Goal: Information Seeking & Learning: Learn about a topic

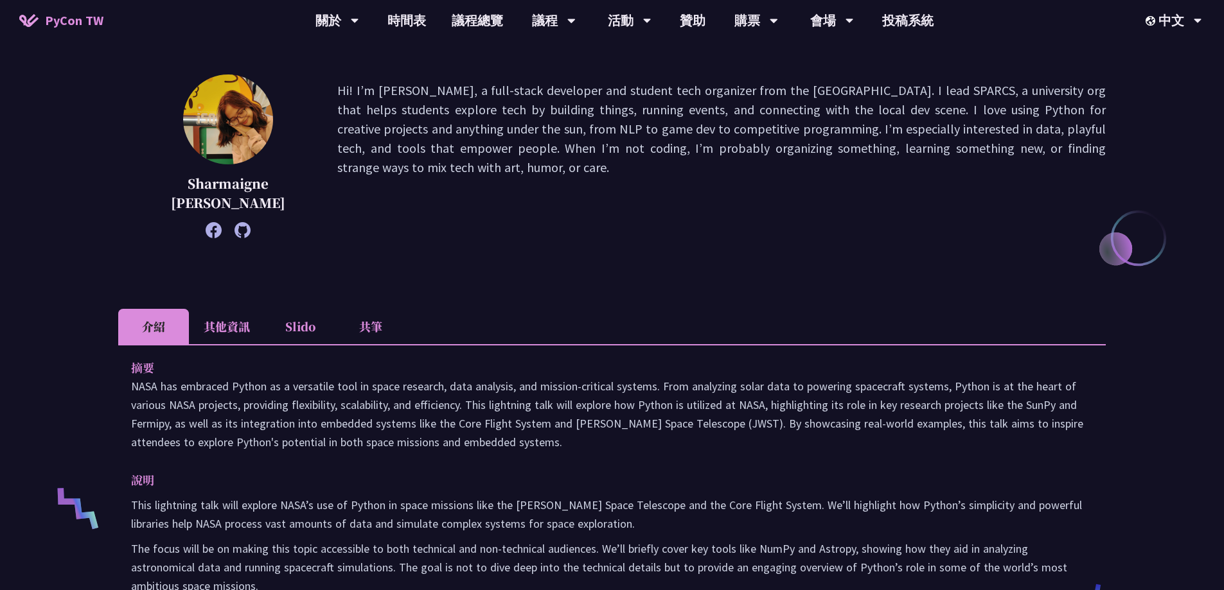
scroll to position [257, 0]
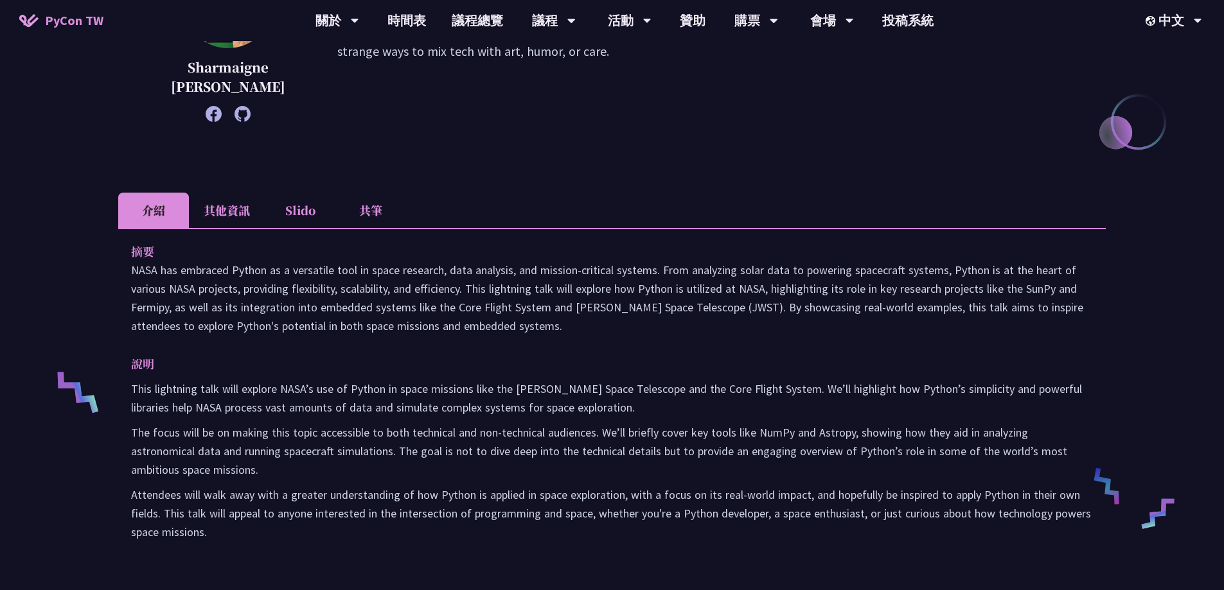
drag, startPoint x: 131, startPoint y: 269, endPoint x: 587, endPoint y: 334, distance: 460.2
click at [587, 334] on p "NASA has embraced Python as a versatile tool in space research, data analysis, …" at bounding box center [612, 298] width 962 height 75
copy p "NASA has embraced Python as a versatile tool in space research, data analysis, …"
click at [234, 204] on li "其他資訊" at bounding box center [227, 210] width 76 height 35
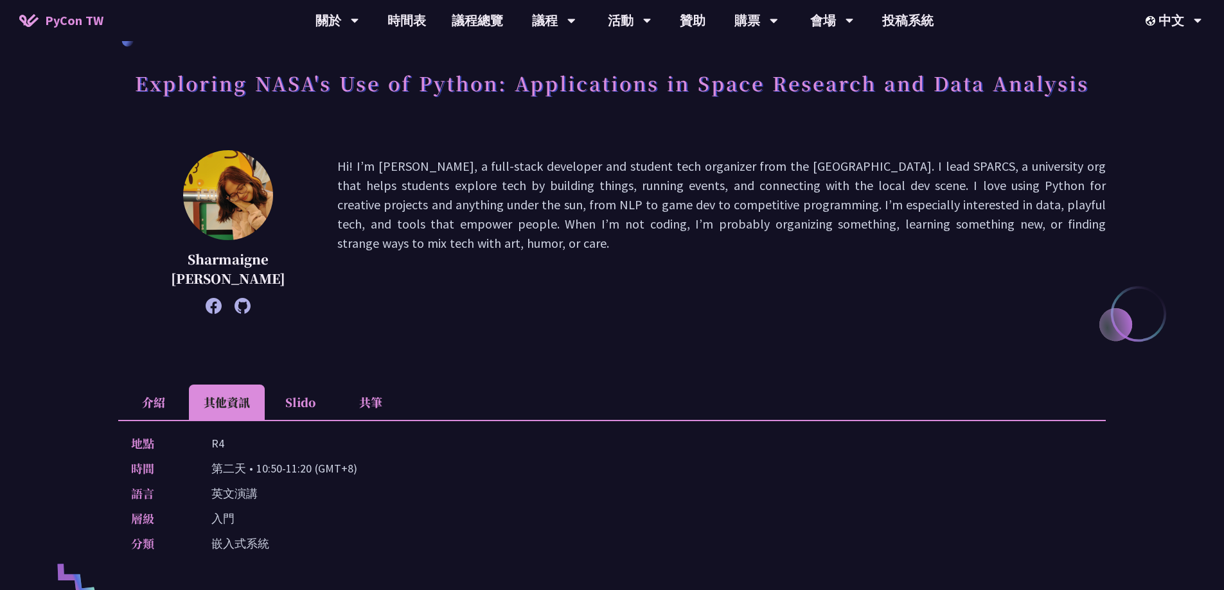
scroll to position [64, 0]
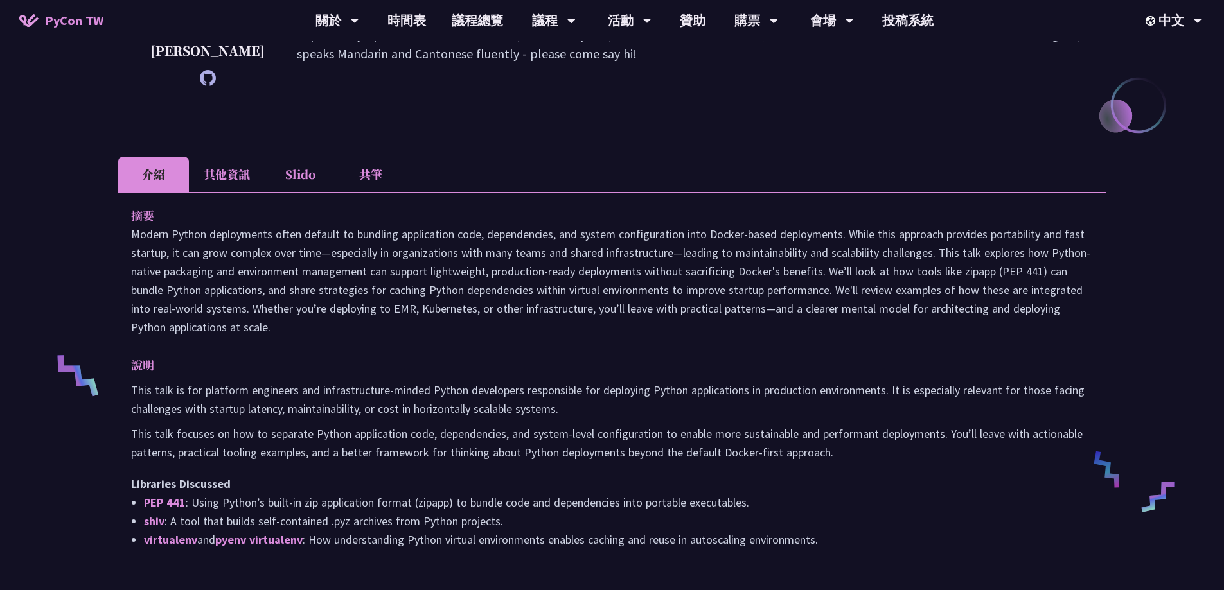
scroll to position [321, 0]
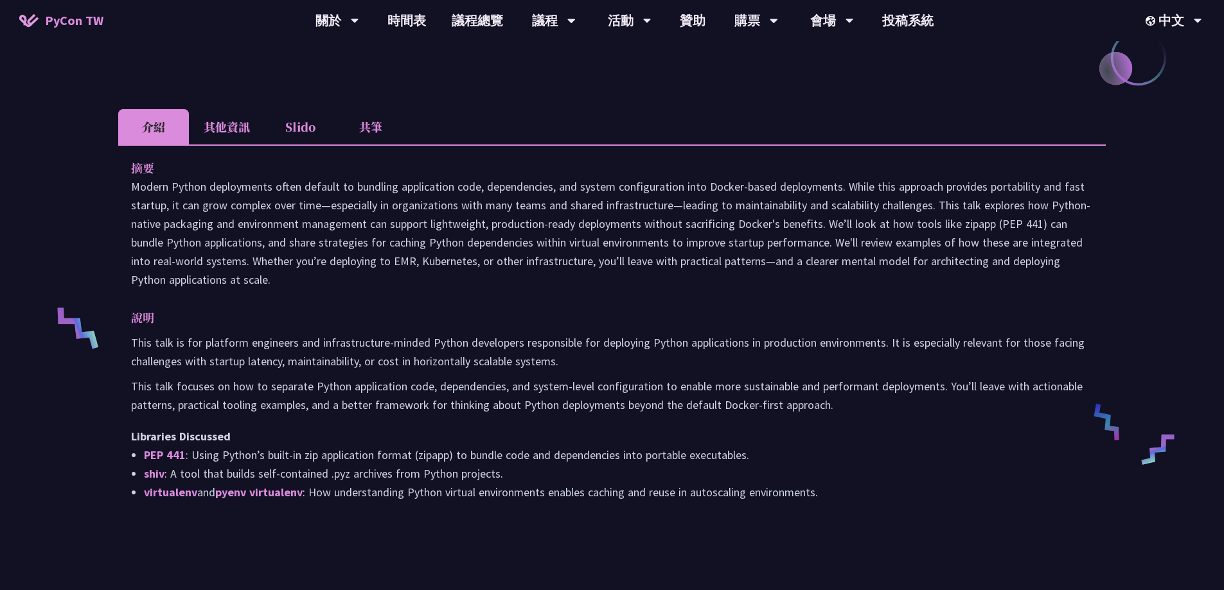
drag, startPoint x: 130, startPoint y: 184, endPoint x: 242, endPoint y: 281, distance: 148.0
click at [242, 281] on div "摘要 說明 This talk is for platform engineers and infrastructure-minded Python deve…" at bounding box center [611, 339] width 987 height 389
copy p "Modern Python deployments often default to bundling application code, dependenc…"
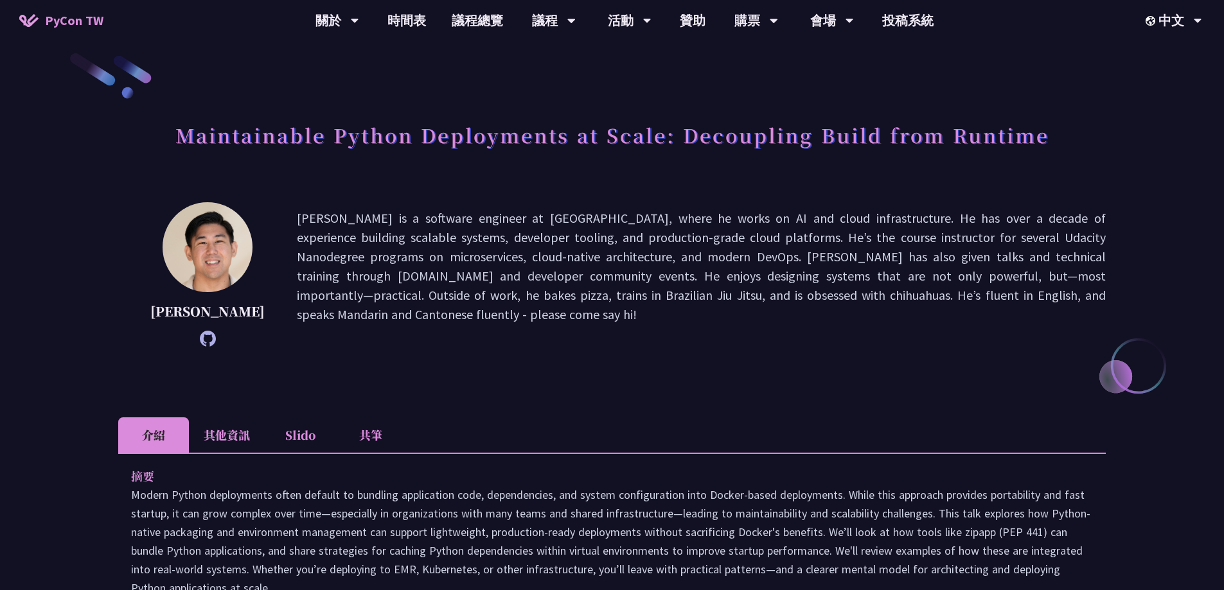
scroll to position [0, 0]
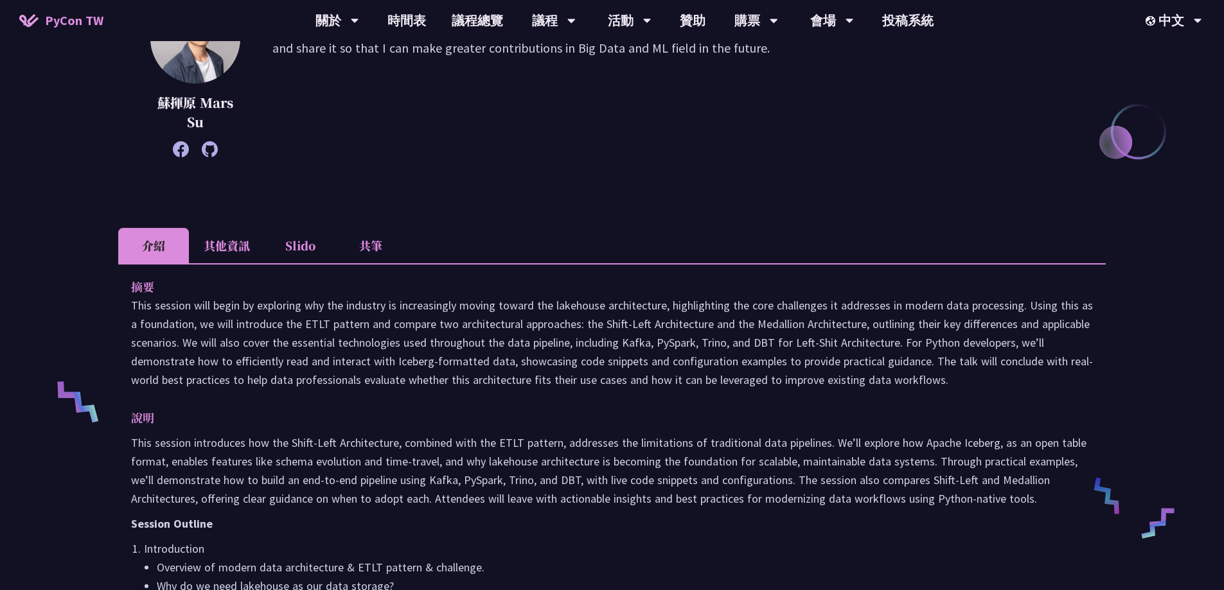
scroll to position [385, 0]
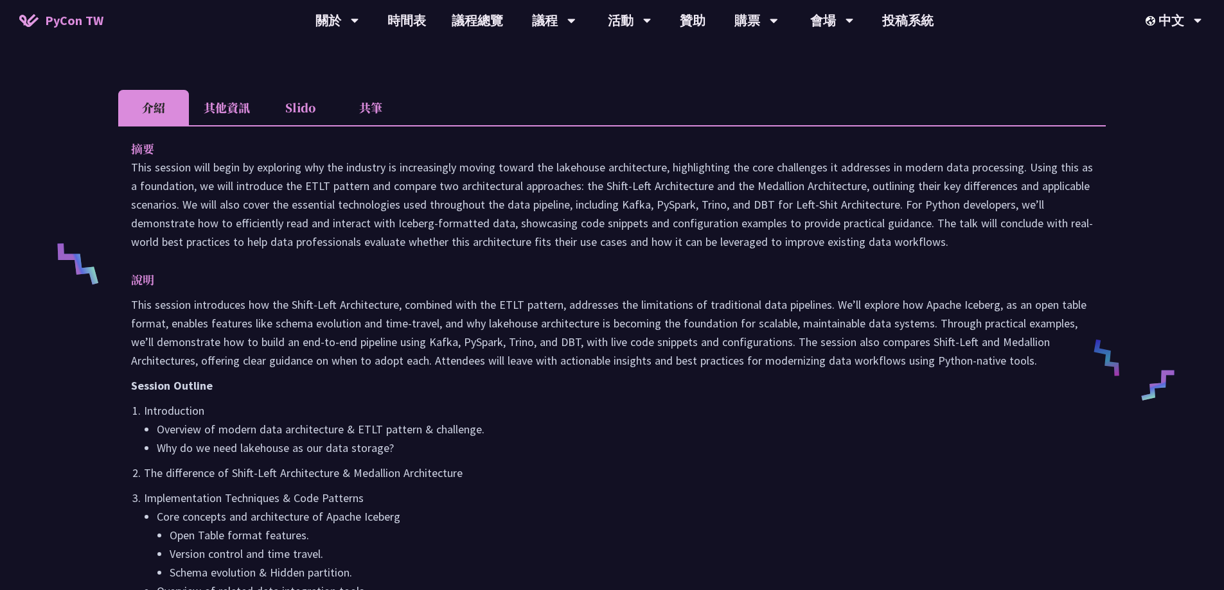
drag, startPoint x: 130, startPoint y: 165, endPoint x: 950, endPoint y: 251, distance: 824.3
click at [950, 251] on div "摘要 說明 This session introduces how the Shift-Left Architecture, combined with th…" at bounding box center [611, 562] width 987 height 874
copy div "This session will begin by exploring why the industry is increasingly moving to…"
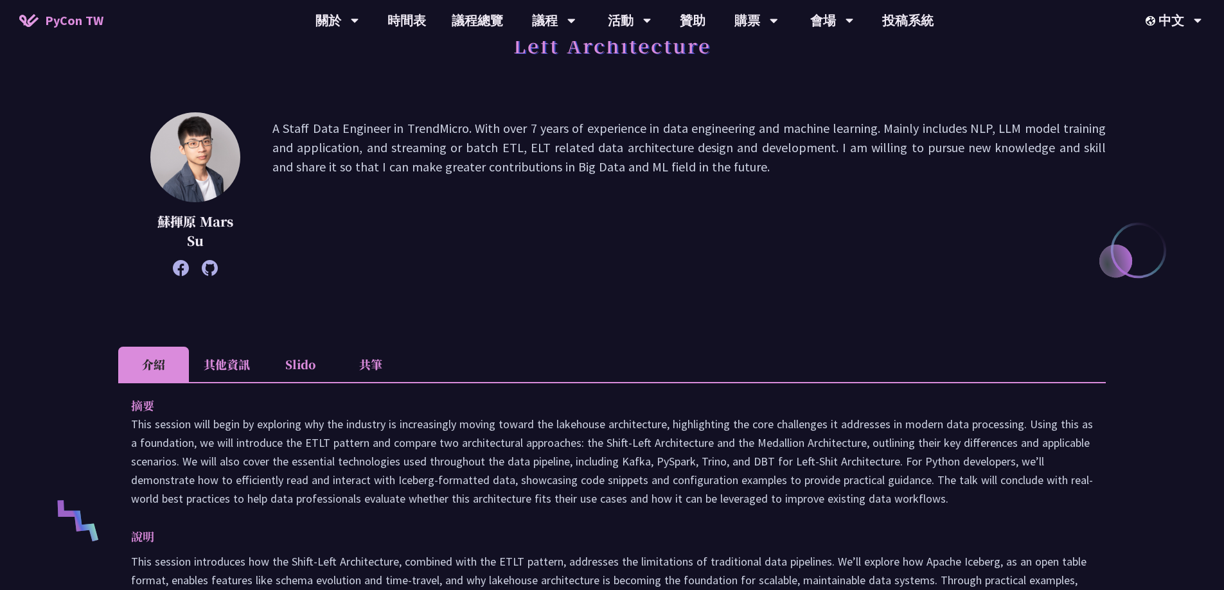
scroll to position [64, 0]
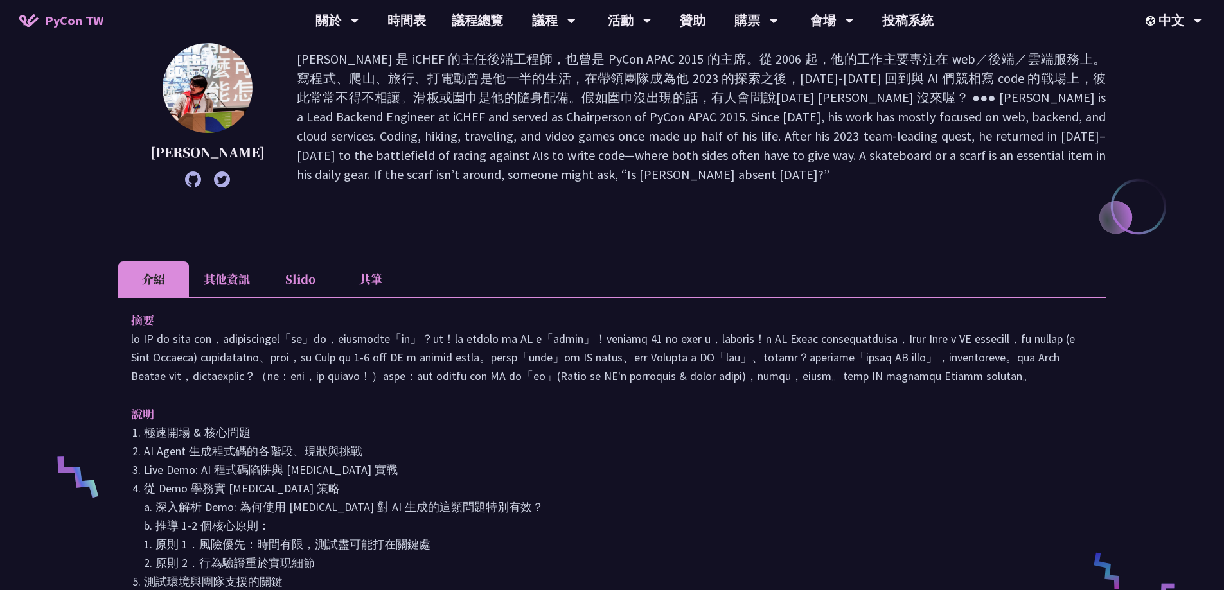
scroll to position [321, 0]
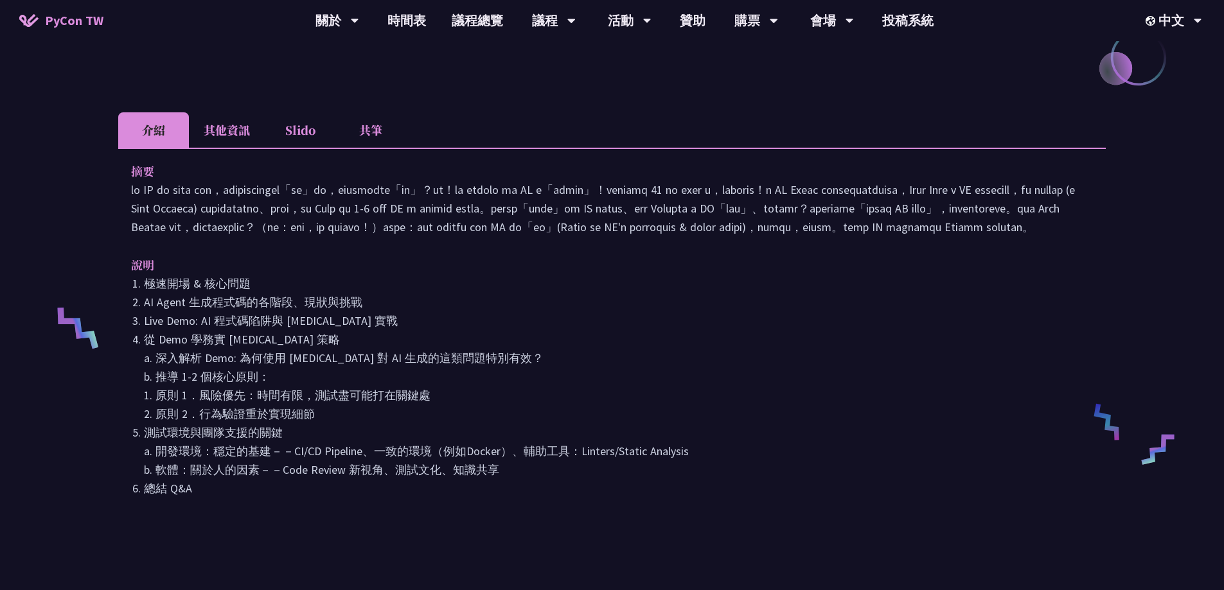
drag, startPoint x: 134, startPoint y: 190, endPoint x: 554, endPoint y: 273, distance: 427.6
click at [554, 236] on p at bounding box center [612, 209] width 962 height 56
copy p "你的 AI 同事 code 寫很快，但偶爾是不是也活在自己的「幻想」世界，留下各種讓人傻眼的「盲點」？別怕！你的 pytest 就是 AI 的「現實矯正器」！…"
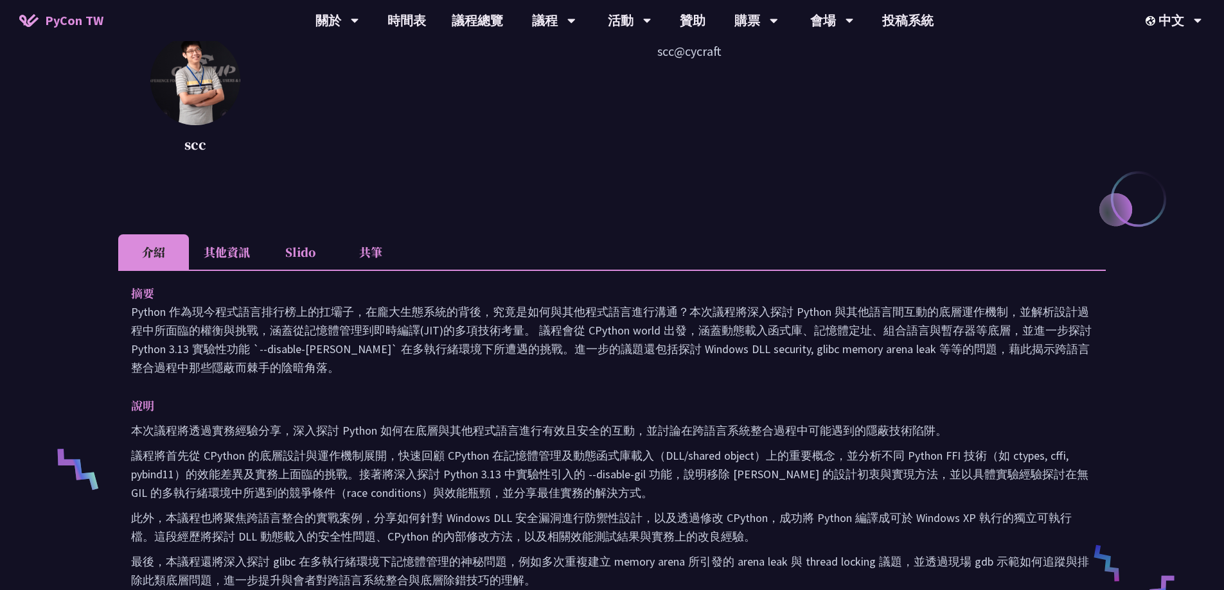
scroll to position [257, 0]
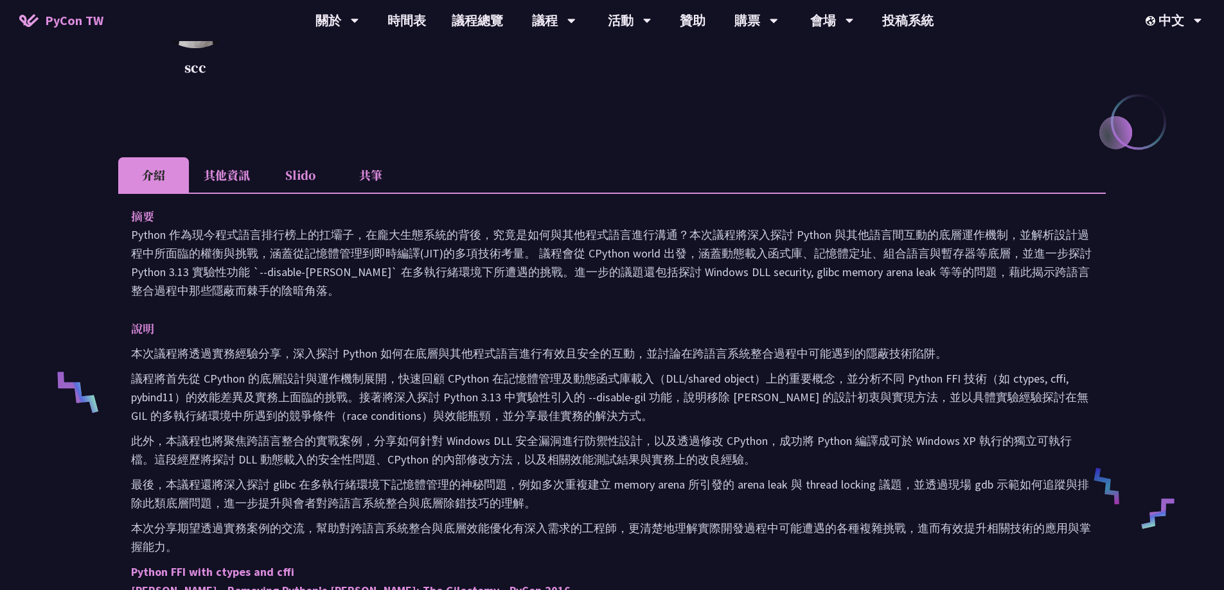
click at [236, 174] on li "其他資訊" at bounding box center [227, 174] width 76 height 35
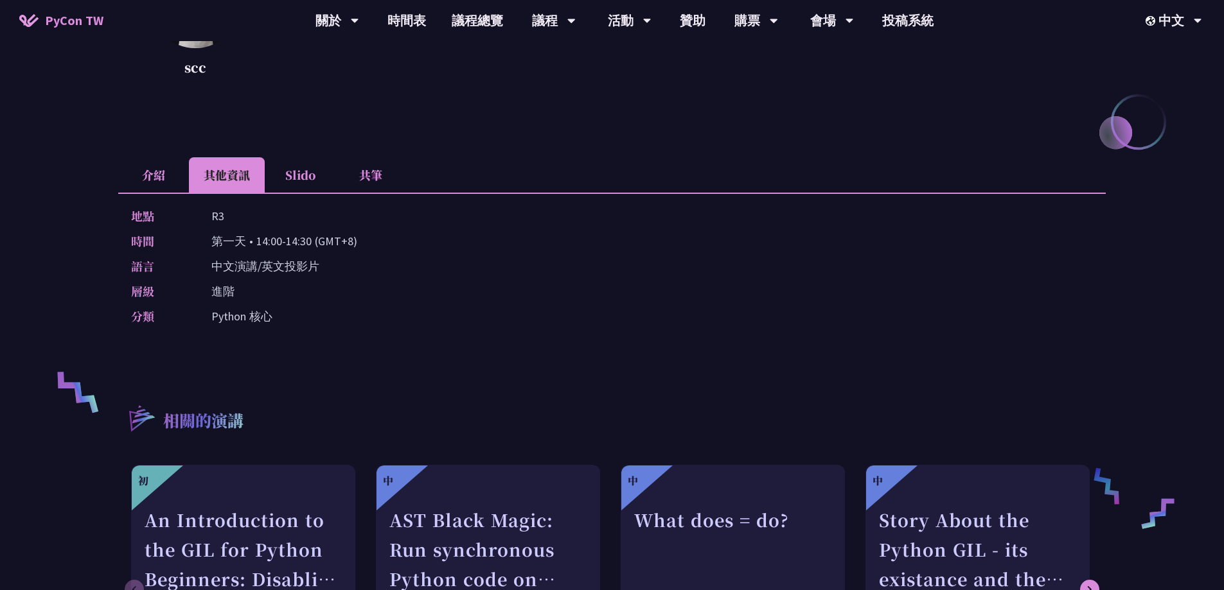
click at [154, 170] on li "介紹" at bounding box center [153, 174] width 71 height 35
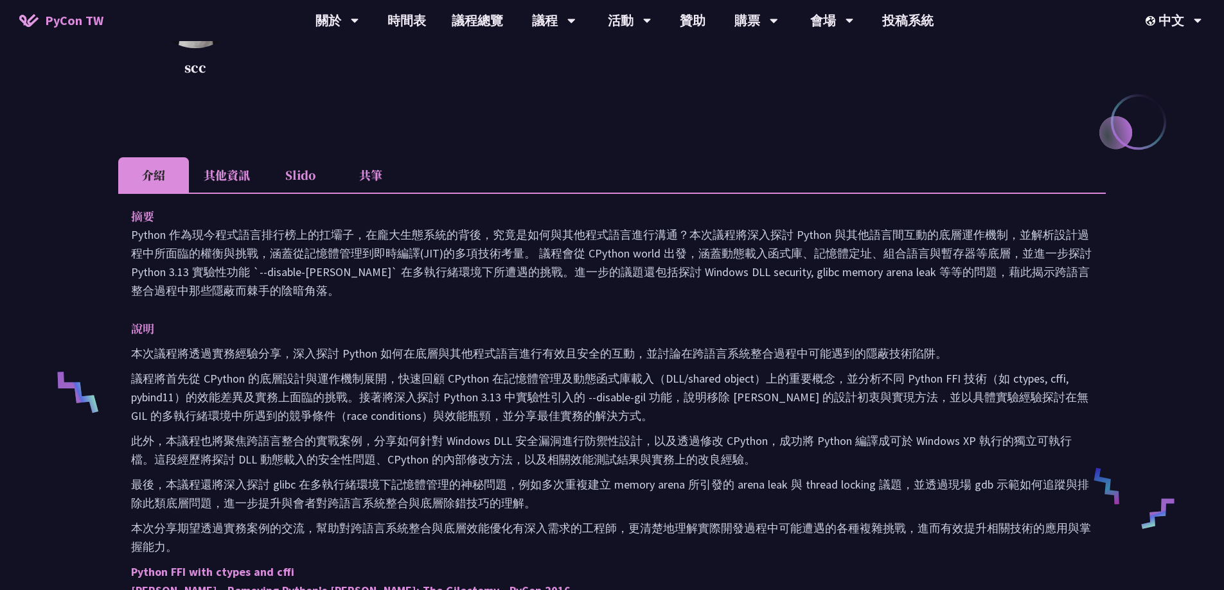
click at [231, 171] on li "其他資訊" at bounding box center [227, 174] width 76 height 35
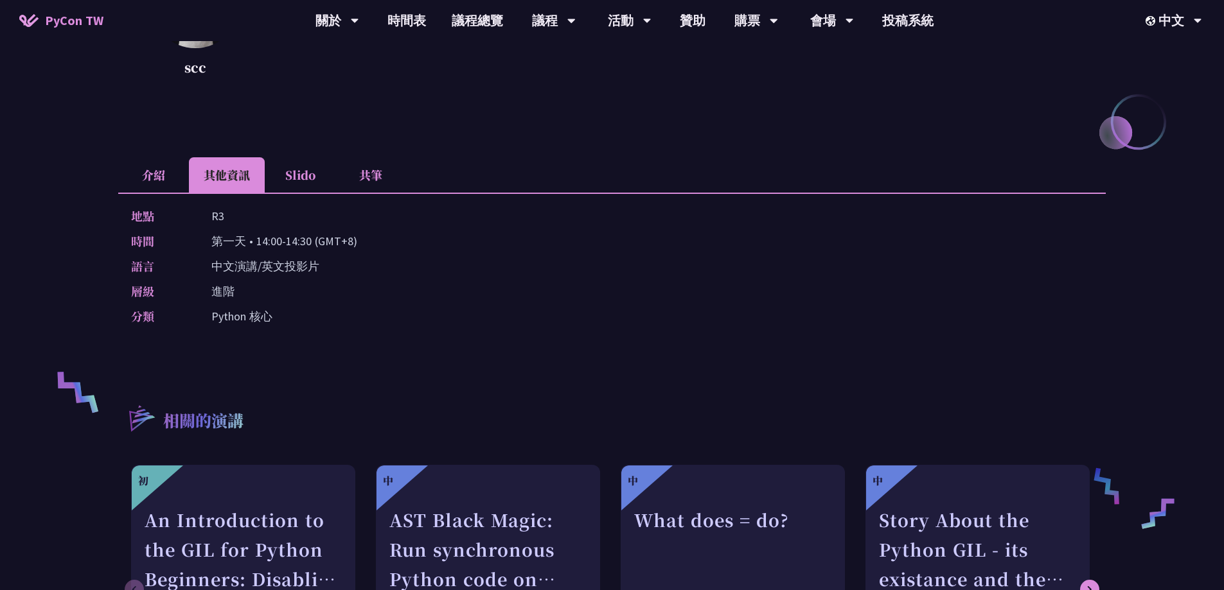
click at [143, 176] on li "介紹" at bounding box center [153, 174] width 71 height 35
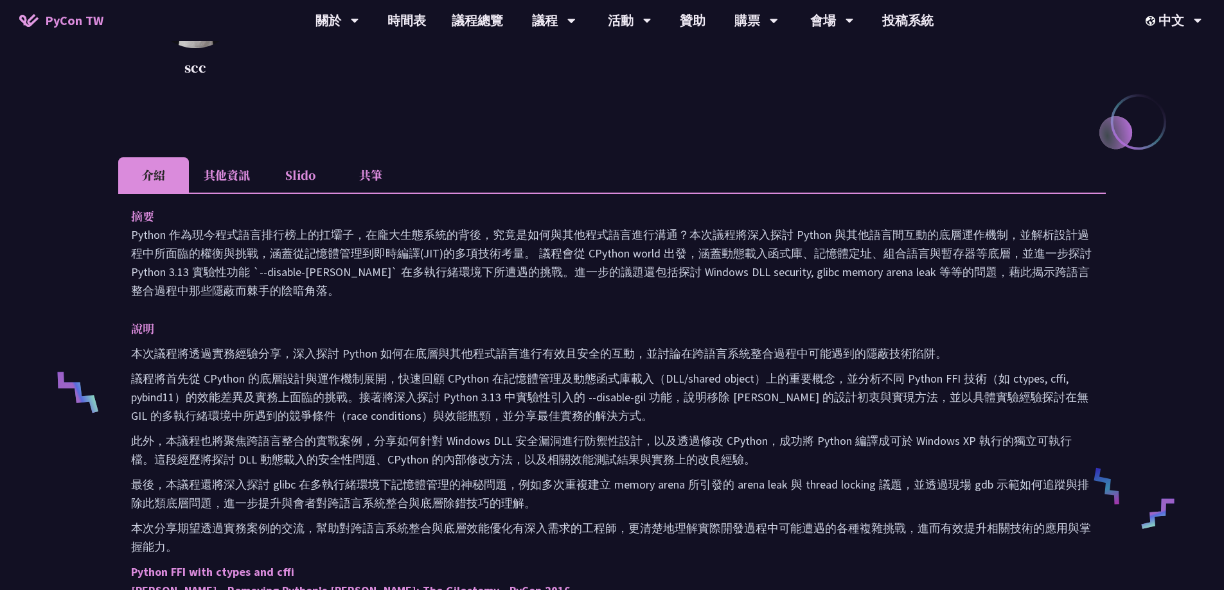
drag, startPoint x: 112, startPoint y: 355, endPoint x: 87, endPoint y: 314, distance: 48.7
click at [87, 314] on div "Python FFI 的陰暗角落 scc scc@cycraft 介紹 其他資訊 Slido 共筆 摘要 說明 本次議程將透過實務經驗分享，深入探討 Pyth…" at bounding box center [612, 490] width 1224 height 1494
drag, startPoint x: 95, startPoint y: 315, endPoint x: 83, endPoint y: 351, distance: 37.4
click at [83, 351] on div "Python FFI 的陰暗角落 scc scc@cycraft 介紹 其他資訊 Slido 共筆 摘要 說明 本次議程將透過實務經驗分享，深入探討 Pyth…" at bounding box center [612, 490] width 1224 height 1494
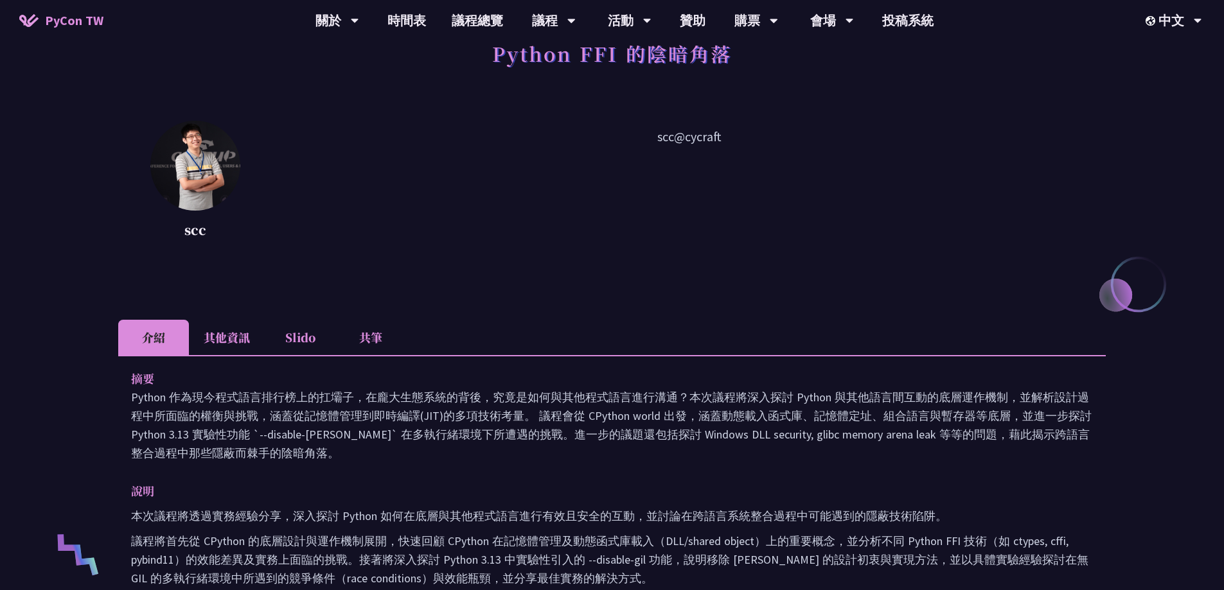
scroll to position [0, 0]
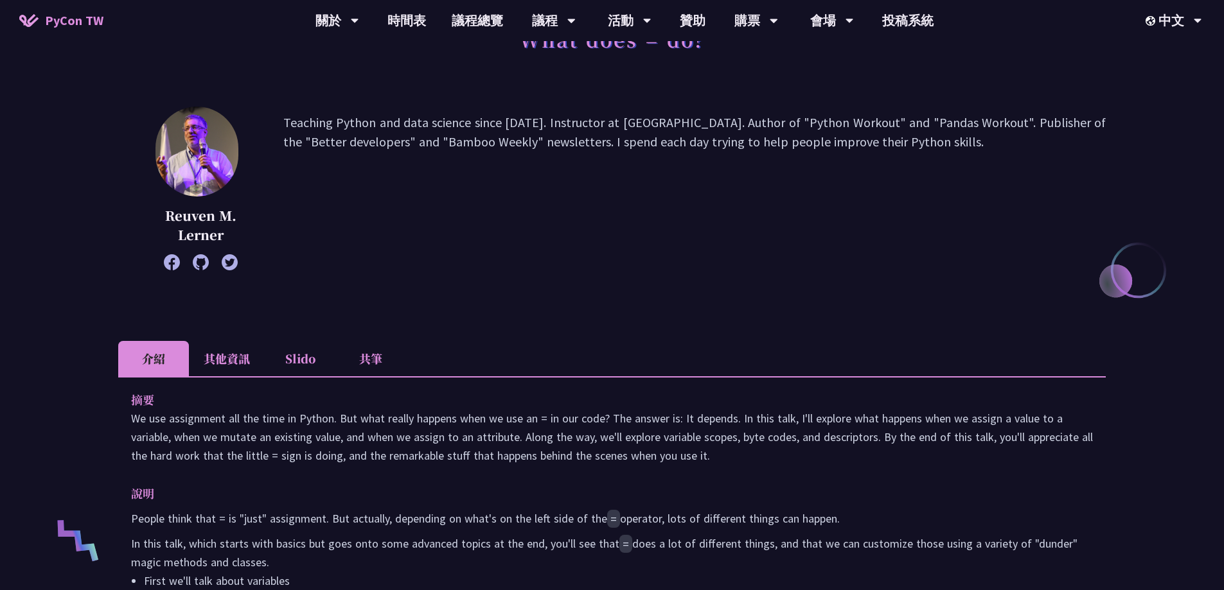
scroll to position [193, 0]
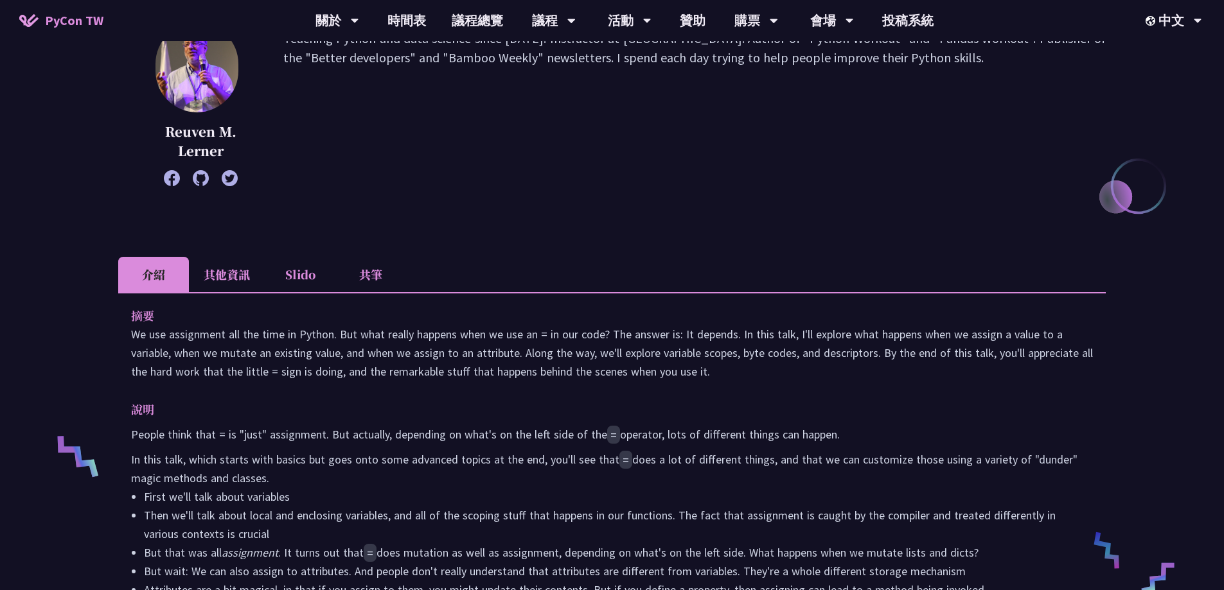
click at [217, 279] on li "其他資訊" at bounding box center [227, 274] width 76 height 35
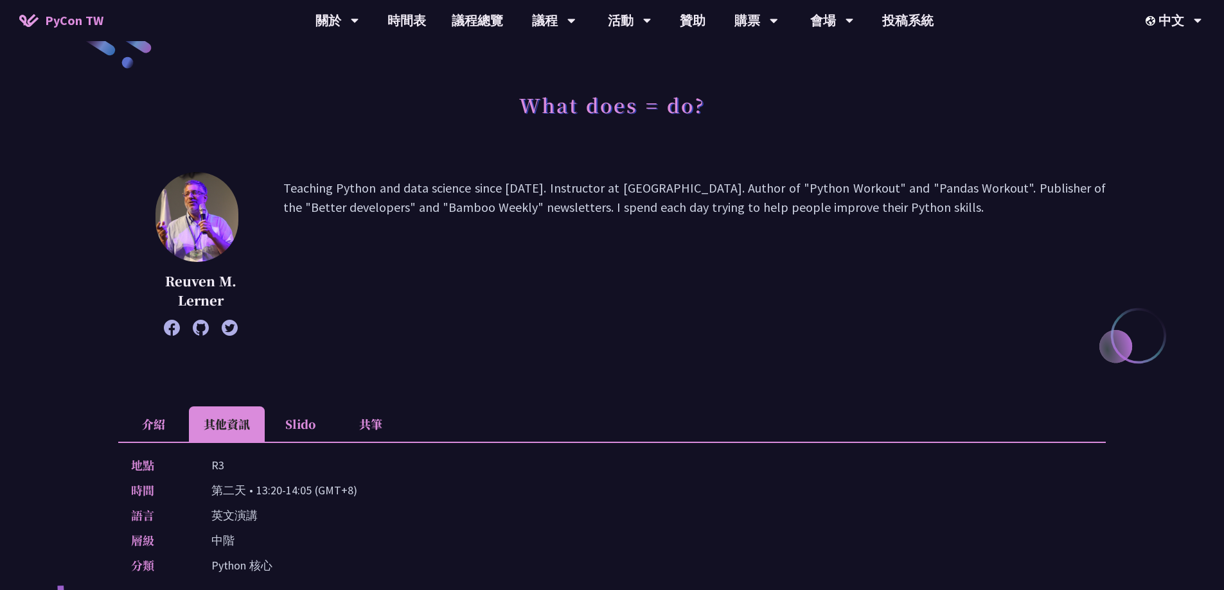
scroll to position [0, 0]
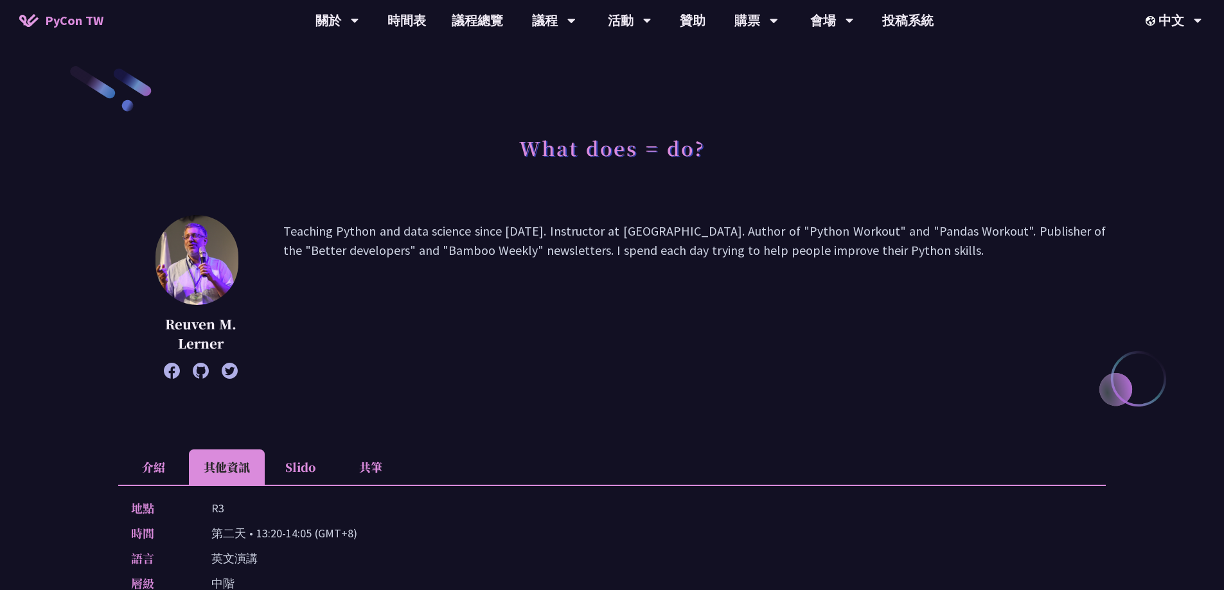
click at [155, 464] on li "介紹" at bounding box center [153, 467] width 71 height 35
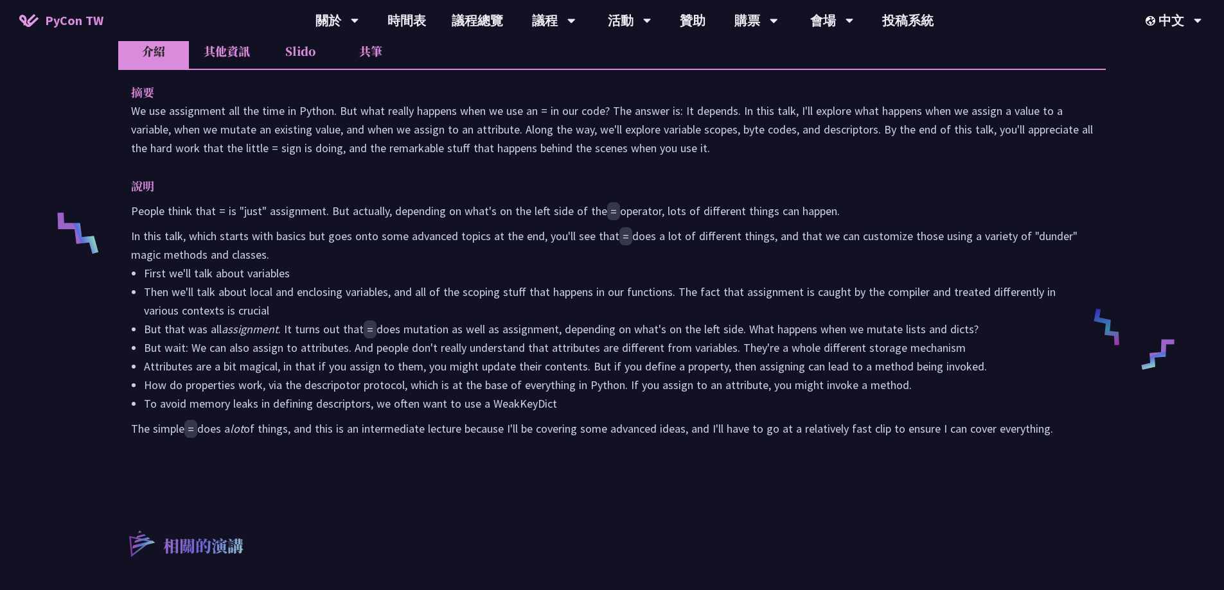
scroll to position [450, 0]
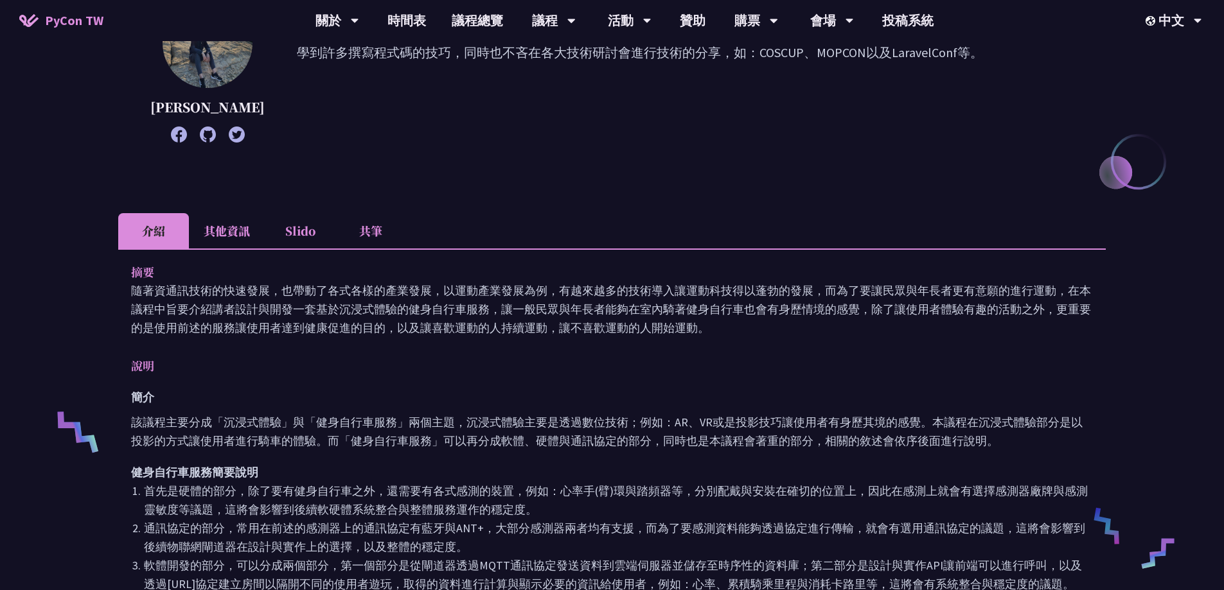
scroll to position [257, 0]
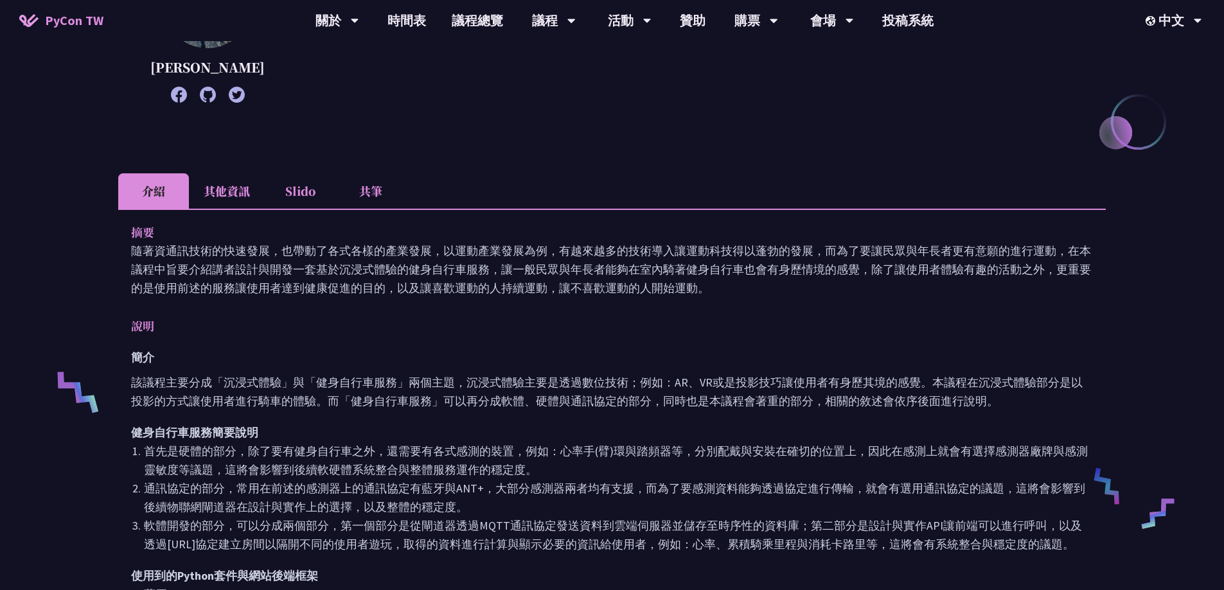
drag, startPoint x: 132, startPoint y: 249, endPoint x: 742, endPoint y: 292, distance: 611.9
click at [742, 292] on p "隨著資通訊技術的快速發展，也帶動了各式各樣的產業發展，以運動產業發展為例，有越來越多的技術導入讓運動科技得以蓬勃的發展，而為了要讓民眾與年長者更有意願的進行運…" at bounding box center [612, 270] width 962 height 56
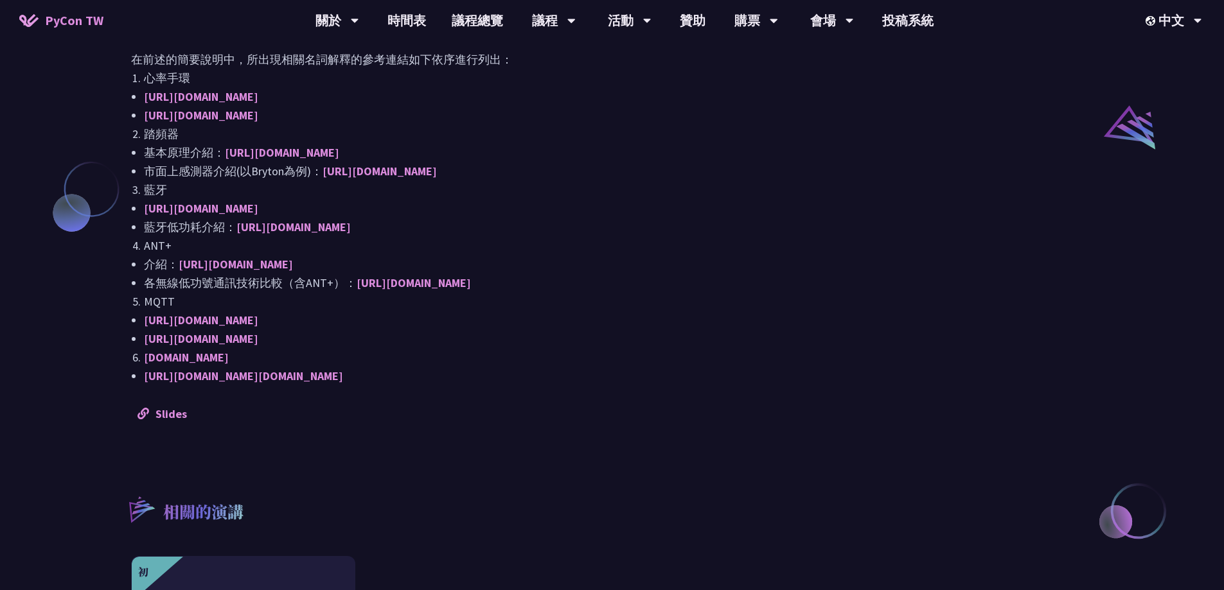
scroll to position [1028, 0]
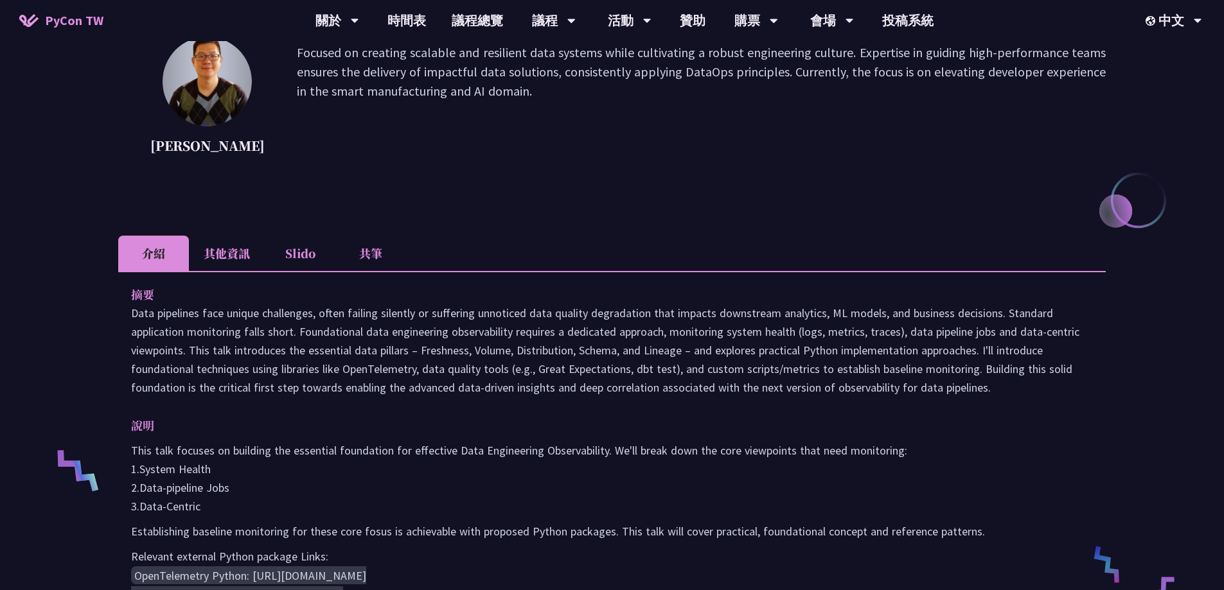
scroll to position [193, 0]
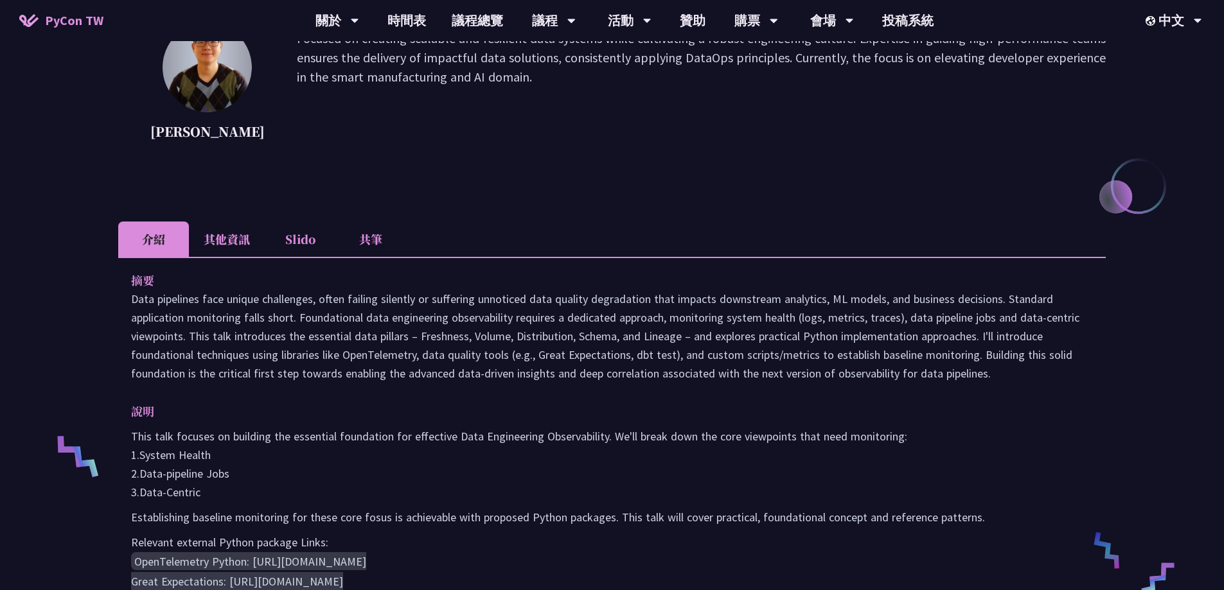
drag, startPoint x: 132, startPoint y: 297, endPoint x: 1002, endPoint y: 376, distance: 872.8
click at [1002, 376] on p "Data pipelines face unique challenges, often failing silently or suffering unno…" at bounding box center [612, 336] width 962 height 93
copy p "Data pipelines face unique challenges, often failing silently or suffering unno…"
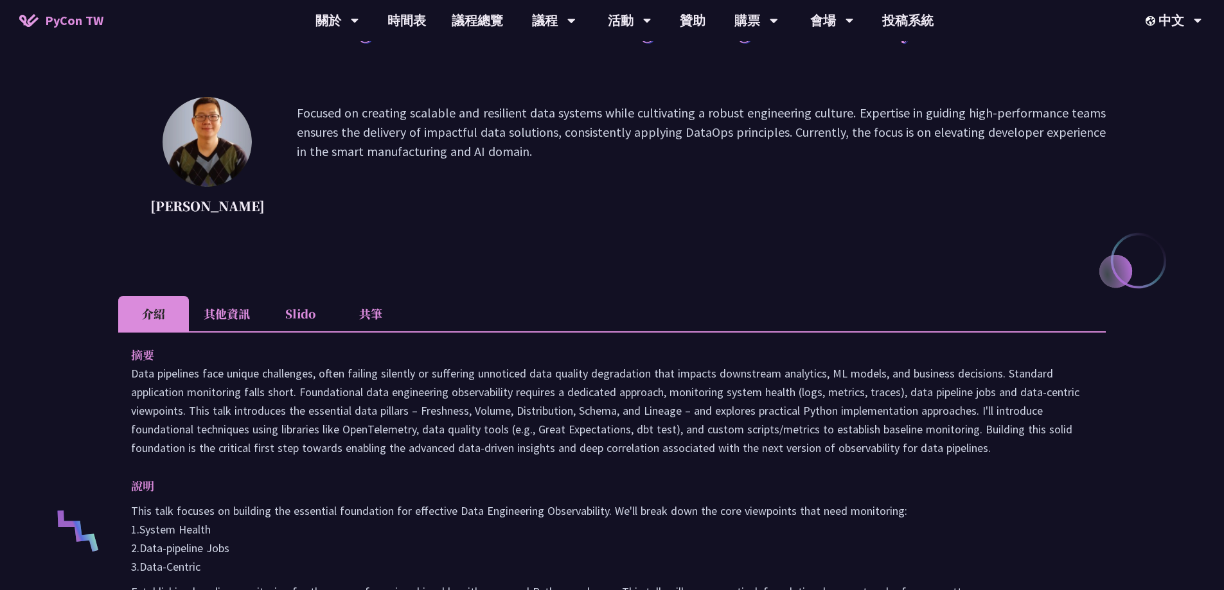
scroll to position [64, 0]
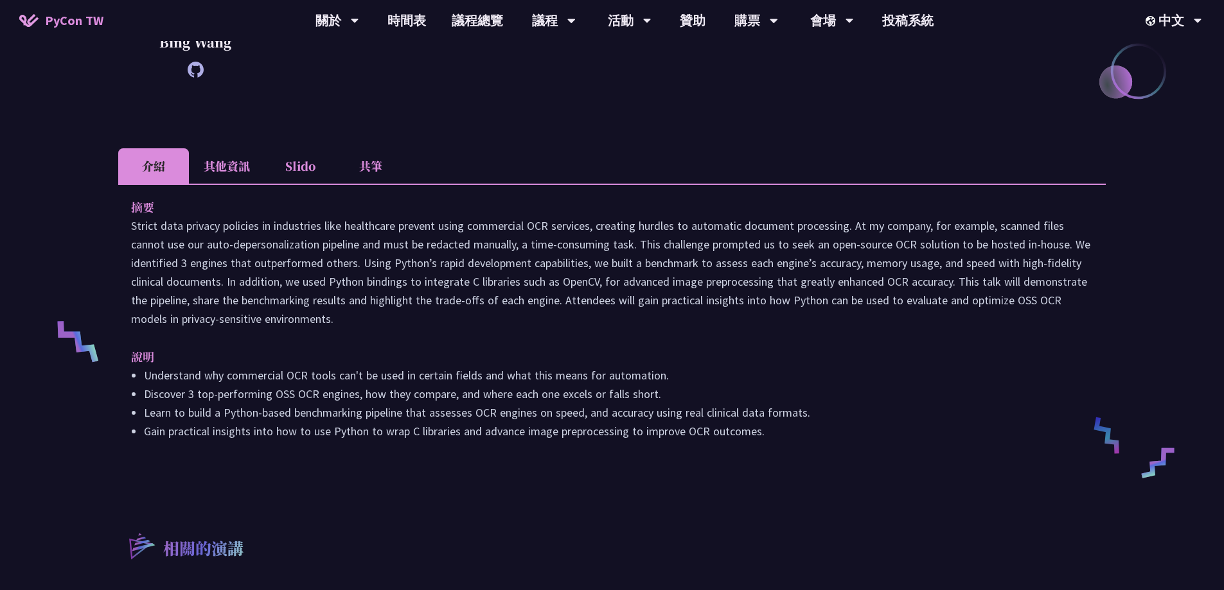
scroll to position [321, 0]
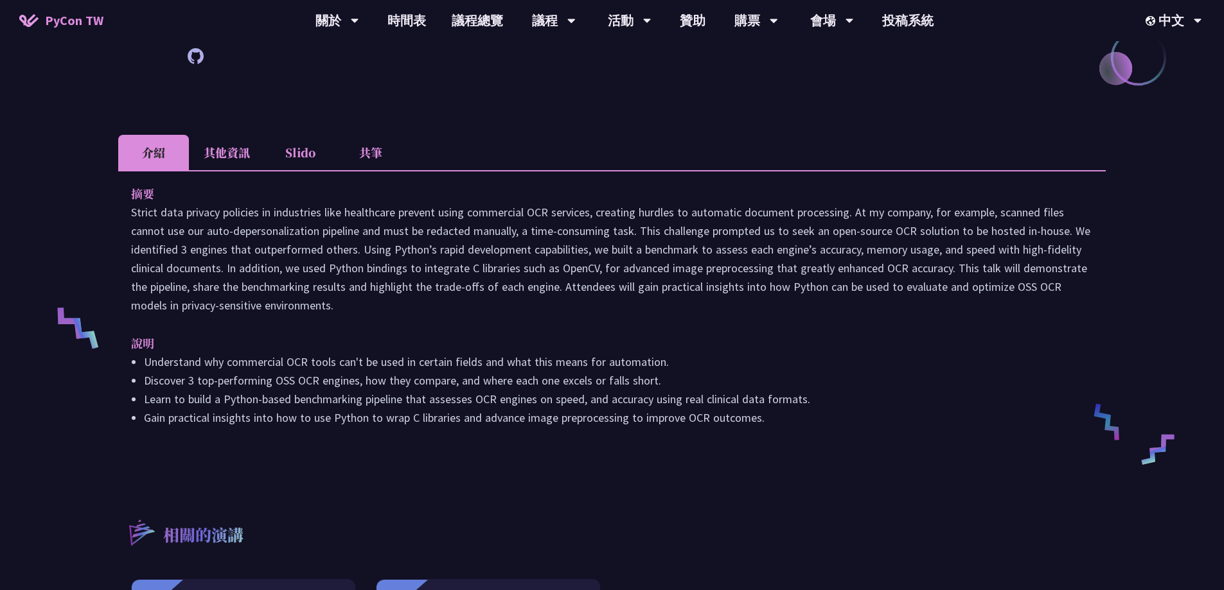
drag, startPoint x: 128, startPoint y: 213, endPoint x: 355, endPoint y: 312, distance: 248.0
click at [355, 312] on div "摘要 說明 Understand why commercial OCR tools can't be used in certain fields and w…" at bounding box center [611, 314] width 987 height 289
copy p "Strict data privacy policies in industries like healthcare prevent using commer…"
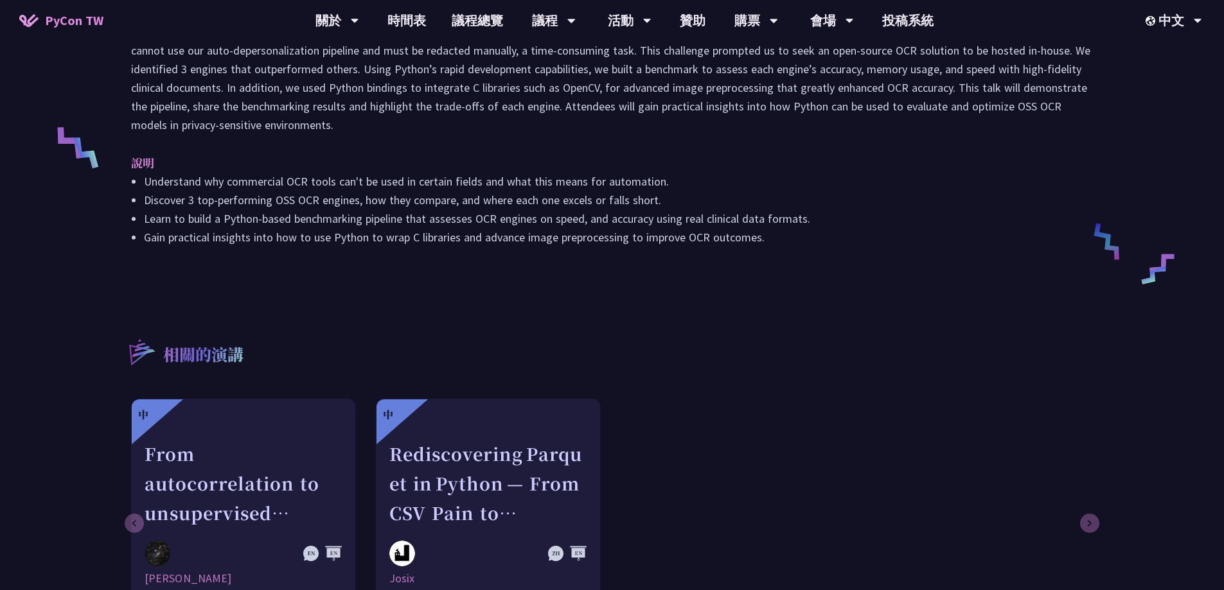
scroll to position [514, 0]
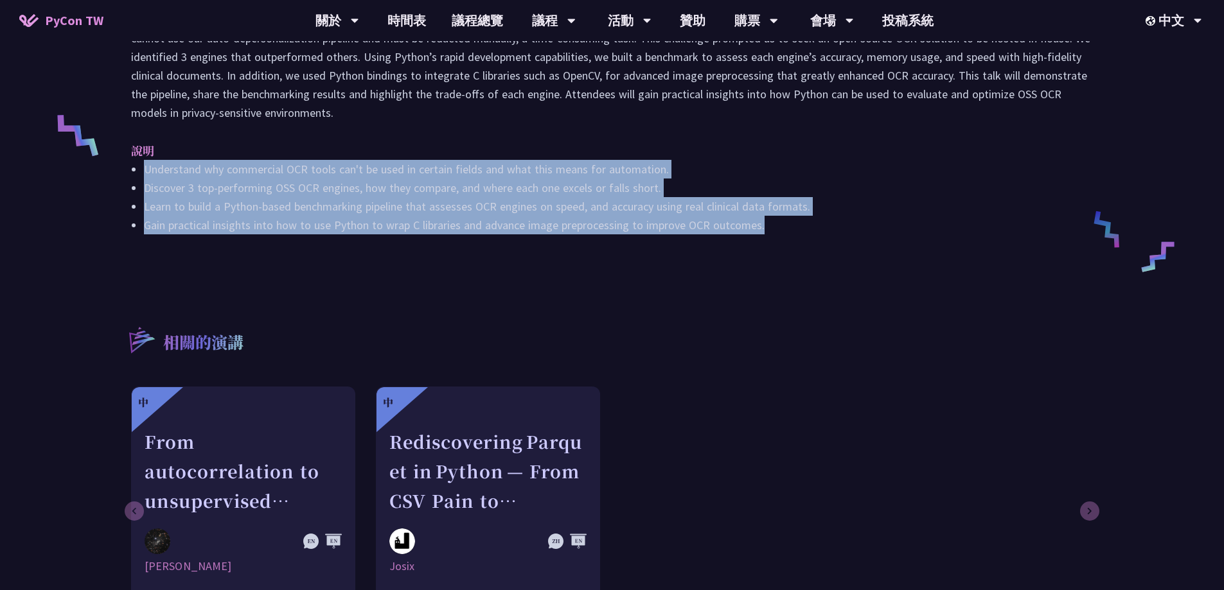
drag, startPoint x: 784, startPoint y: 225, endPoint x: 127, endPoint y: 175, distance: 659.8
click at [127, 175] on div "摘要 說明 Understand why commercial OCR tools can't be used in certain fields and w…" at bounding box center [611, 122] width 987 height 289
copy ul "Understand why commercial OCR tools can't be used in certain fields and what th…"
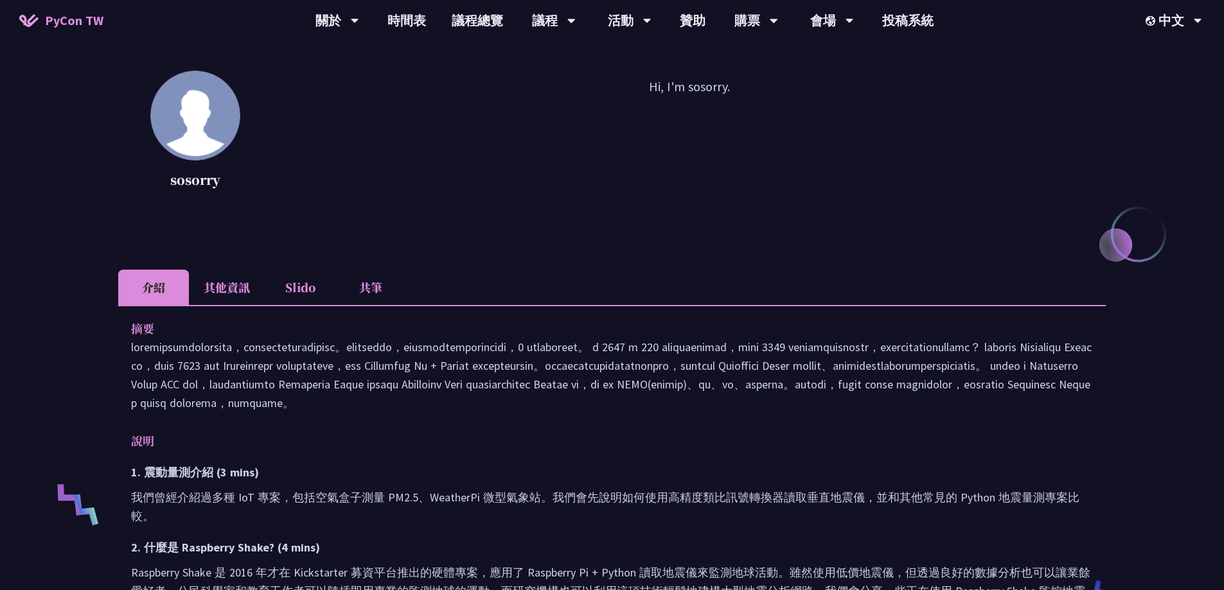
scroll to position [257, 0]
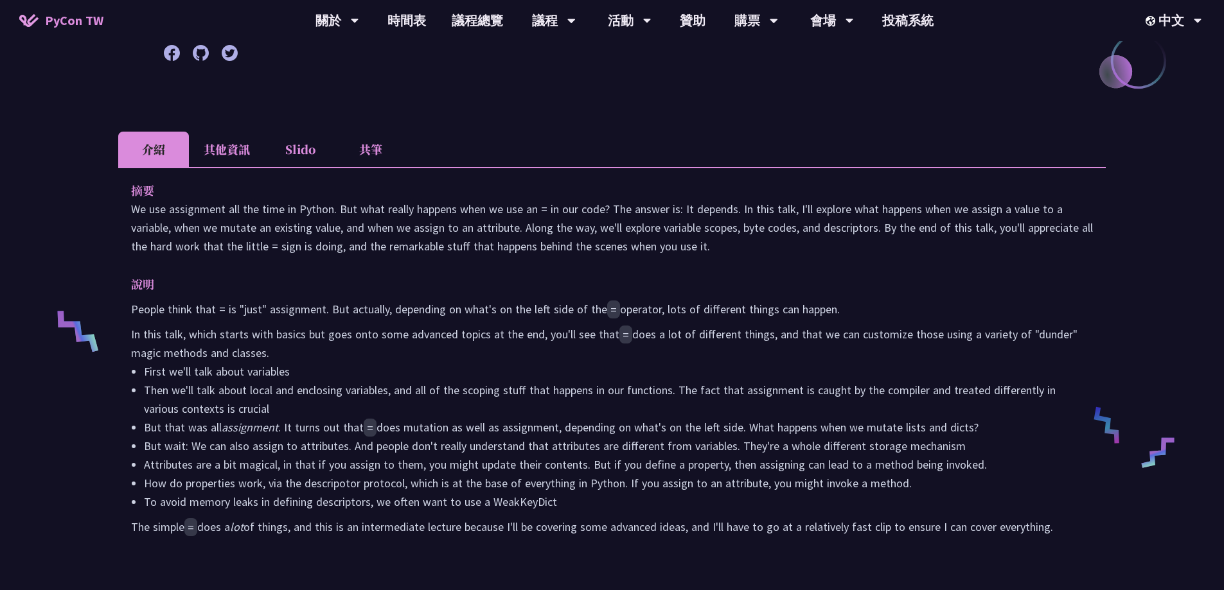
scroll to position [321, 0]
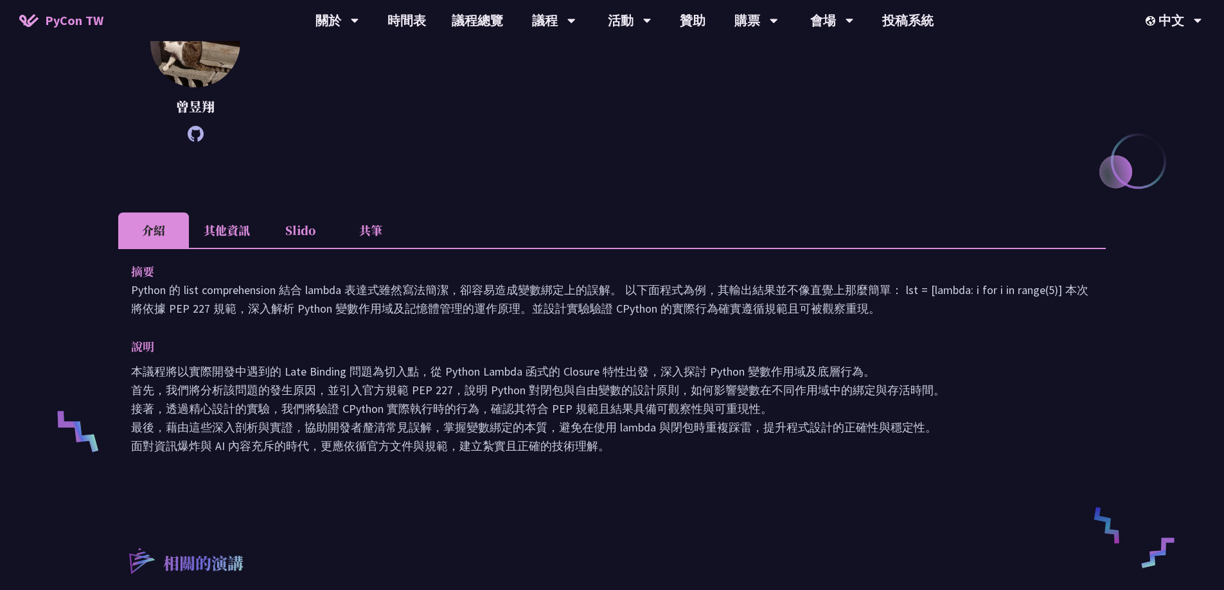
scroll to position [257, 0]
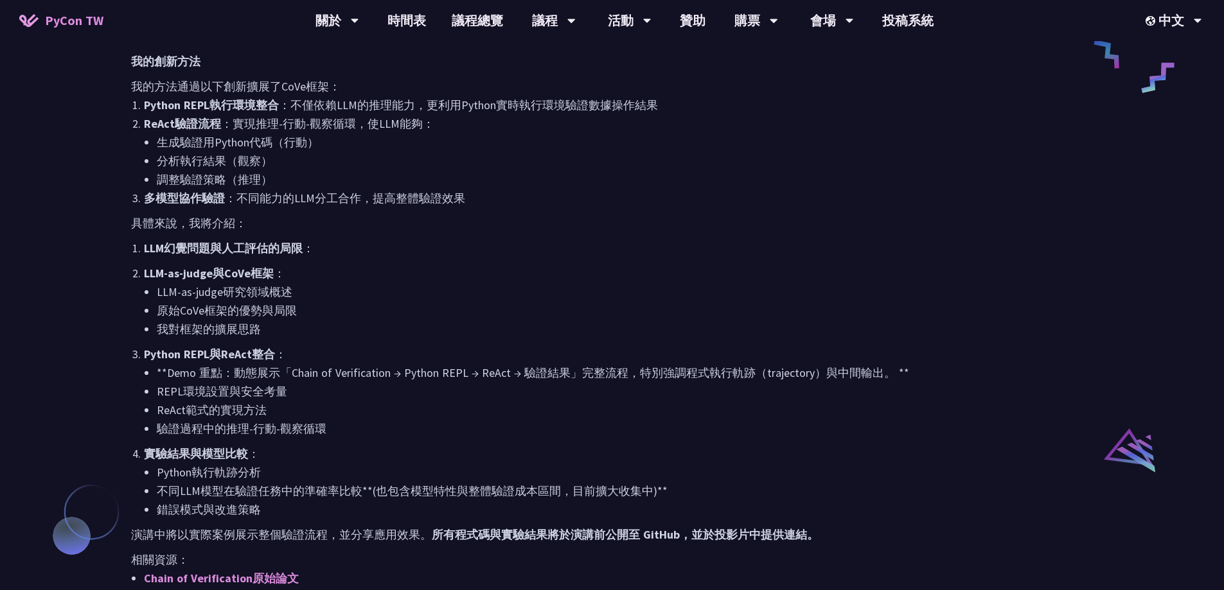
scroll to position [835, 0]
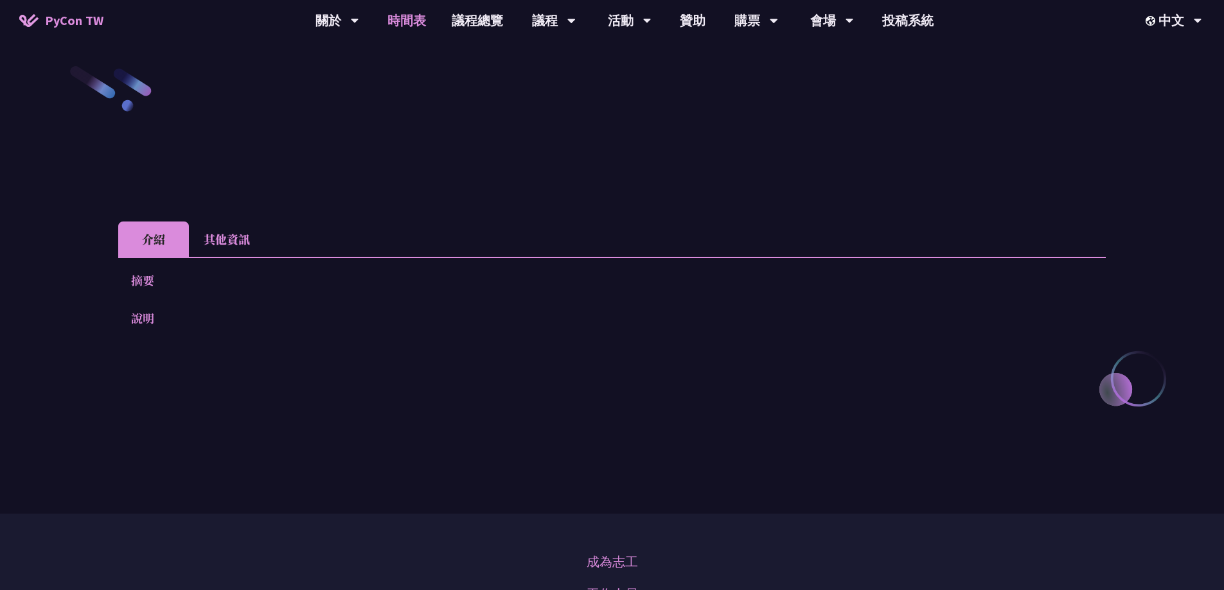
click at [420, 25] on link "時間表" at bounding box center [407, 20] width 64 height 41
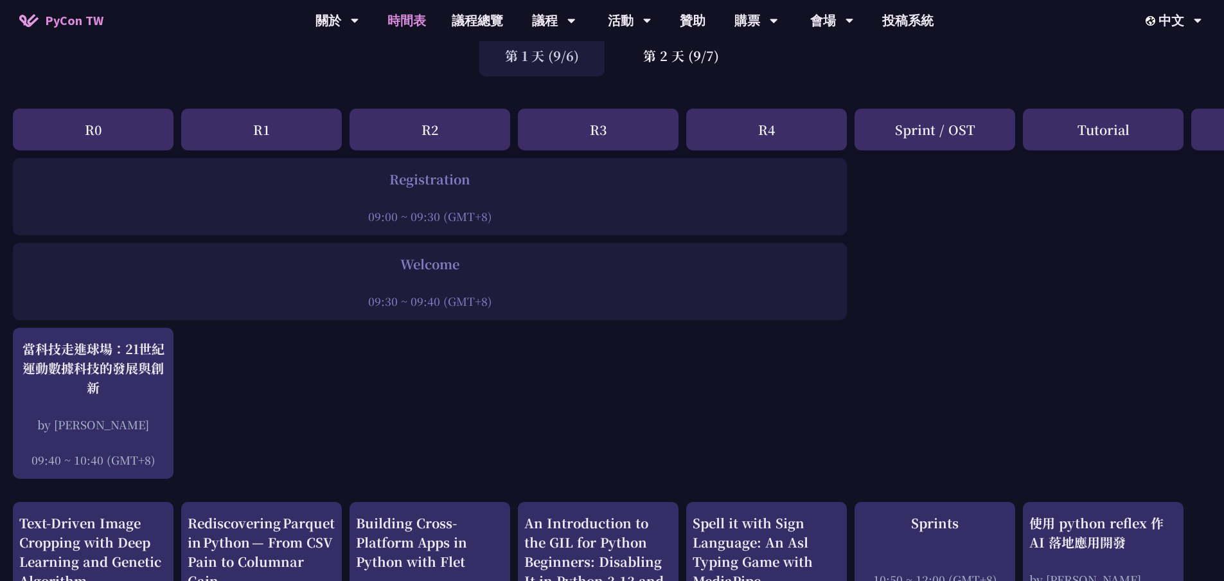
scroll to position [64, 0]
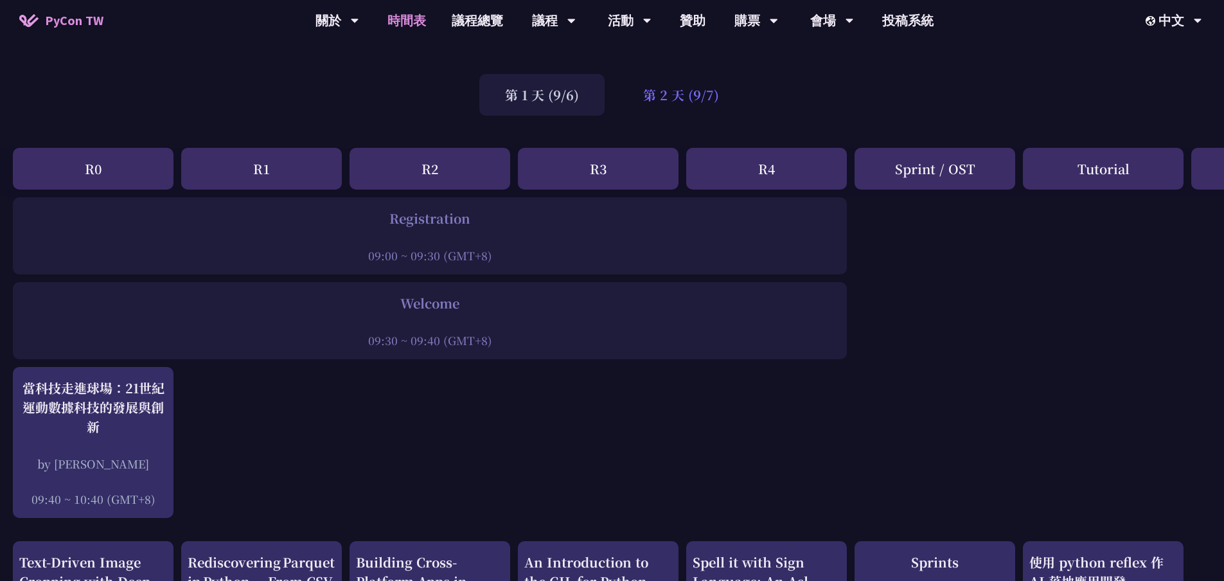
click at [659, 111] on div "第 2 天 (9/7)" at bounding box center [680, 95] width 127 height 42
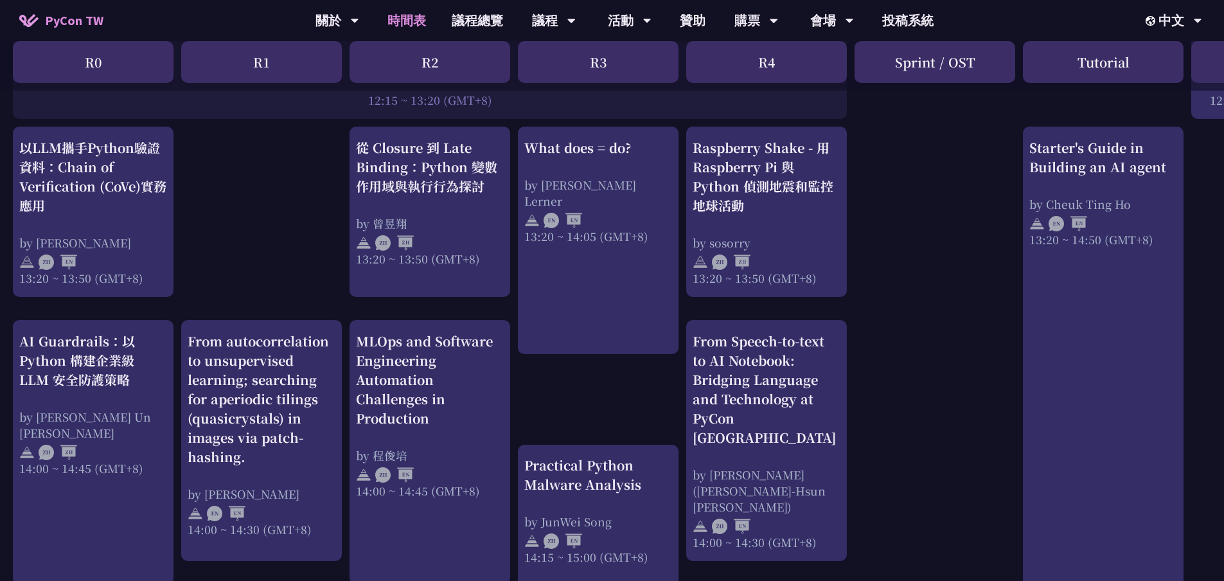
scroll to position [1092, 0]
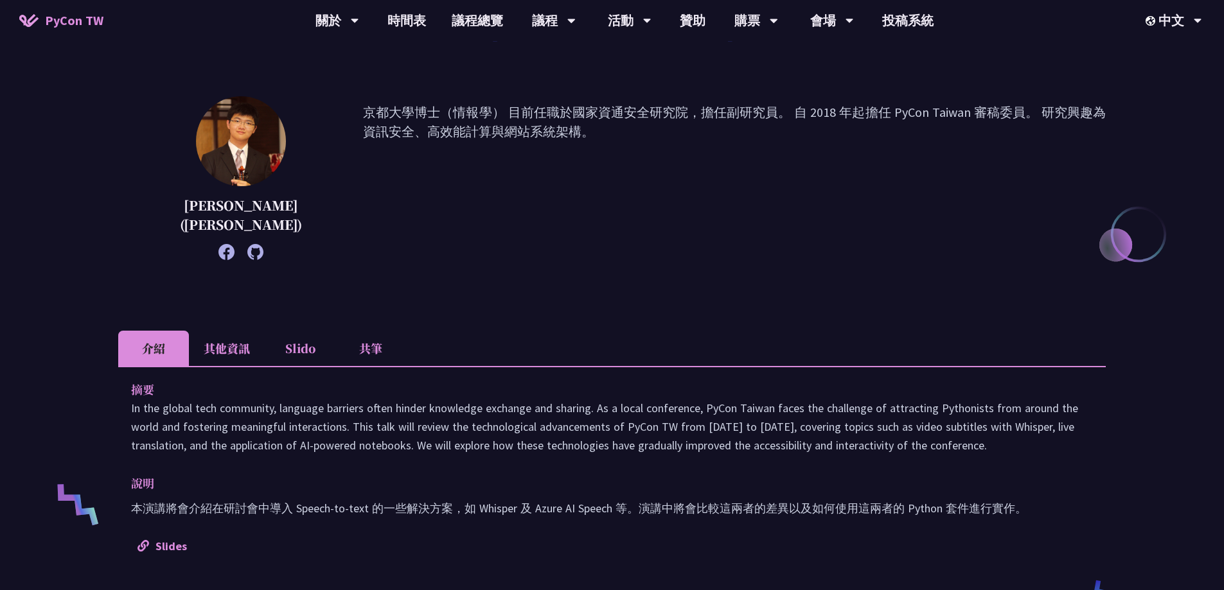
scroll to position [257, 0]
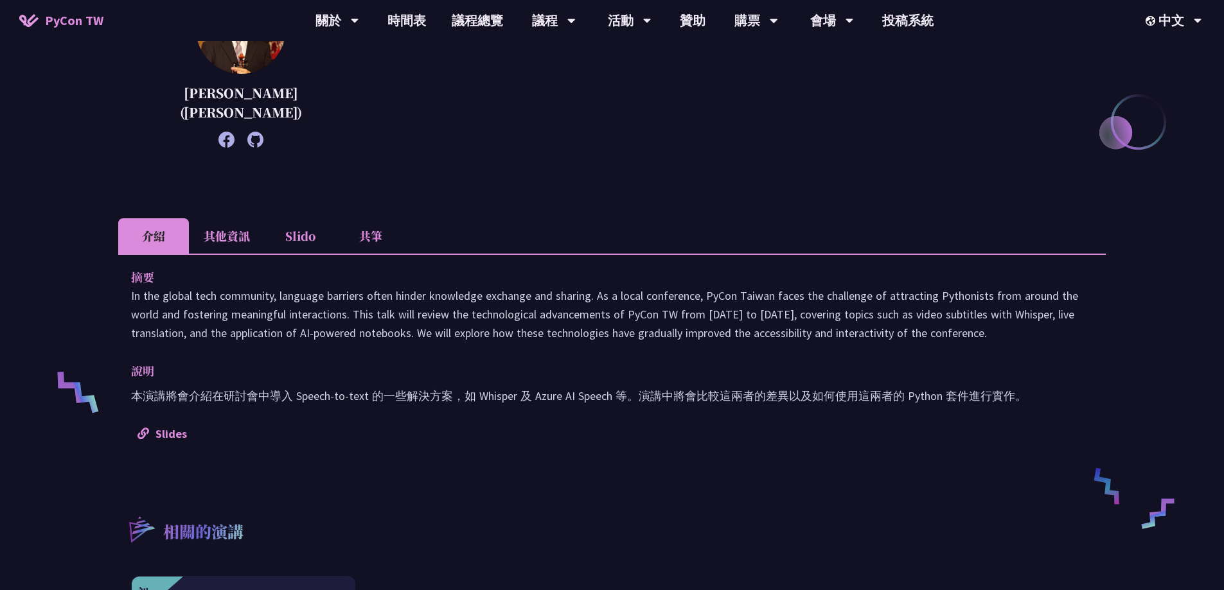
drag, startPoint x: 128, startPoint y: 298, endPoint x: 1060, endPoint y: 333, distance: 932.2
click at [1060, 333] on div "摘要 In the global tech community, language barriers often hinder knowledge excha…" at bounding box center [611, 355] width 987 height 202
copy p "In the global tech community, language barriers often hinder knowledge exchange…"
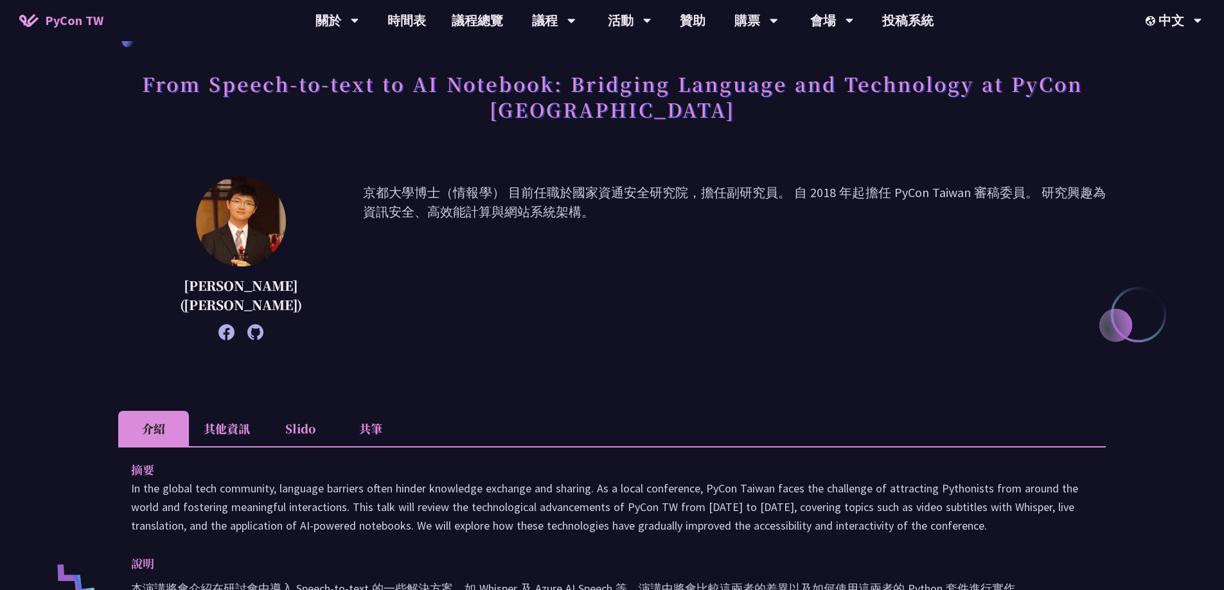
scroll to position [0, 0]
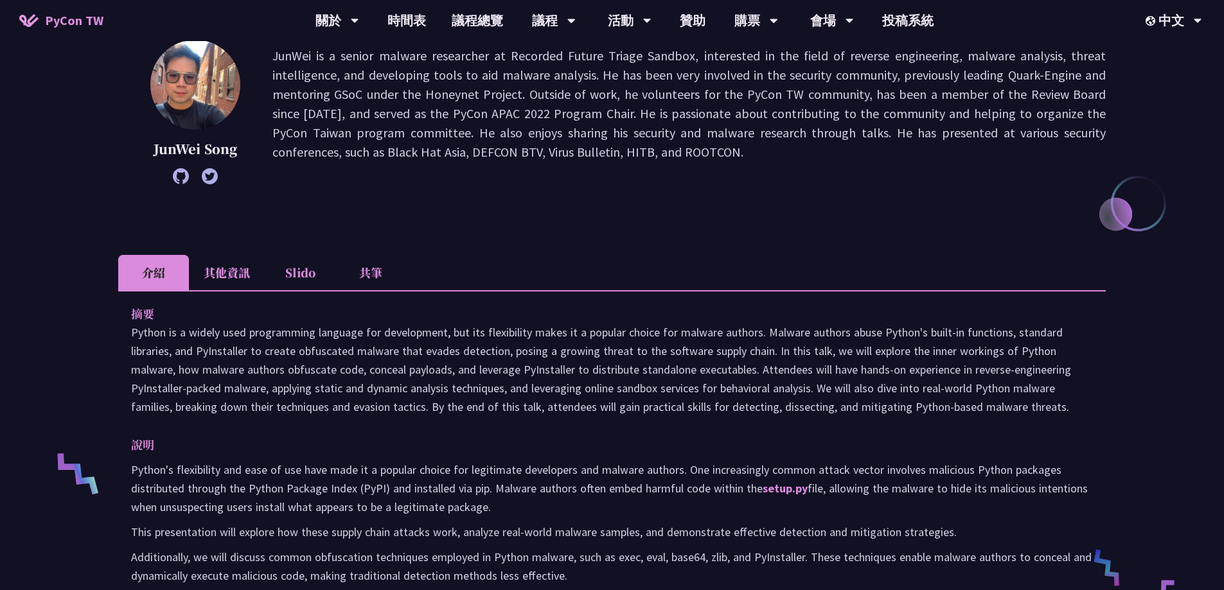
scroll to position [193, 0]
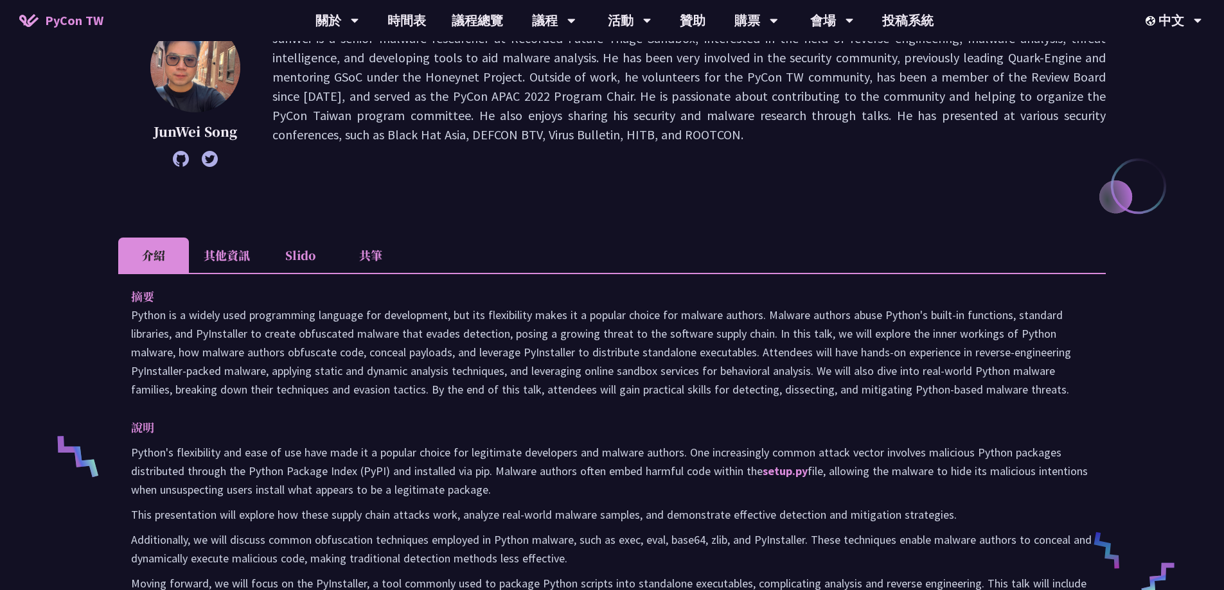
drag, startPoint x: 130, startPoint y: 319, endPoint x: 1086, endPoint y: 394, distance: 959.6
copy p "Python is a widely used programming language for development, but its flexibili…"
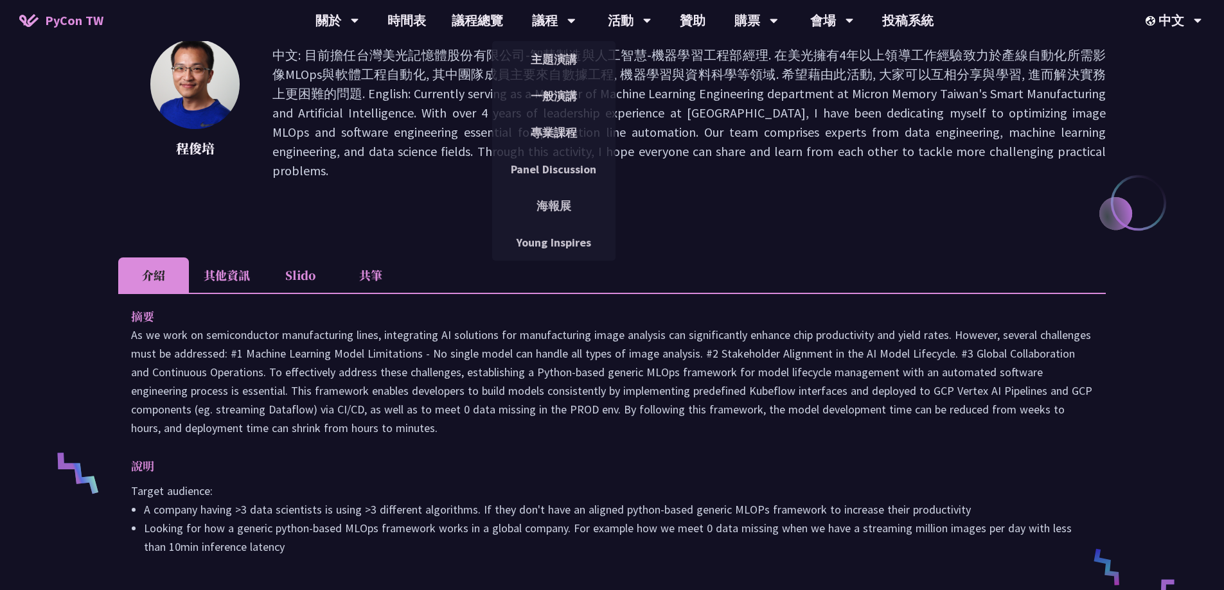
scroll to position [257, 0]
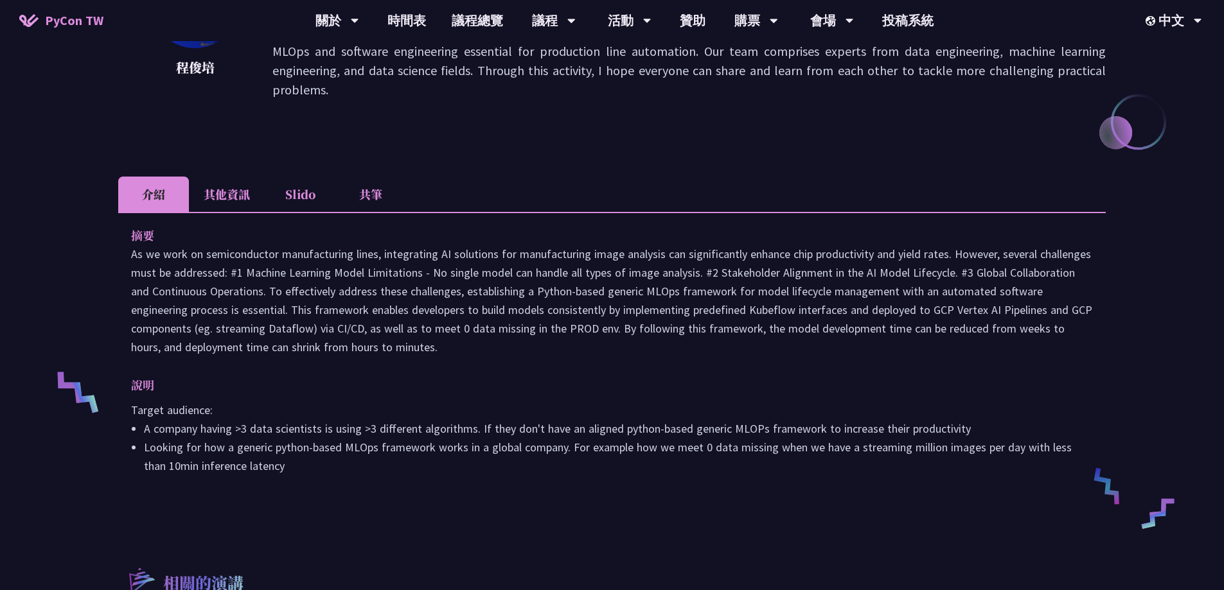
drag, startPoint x: 129, startPoint y: 237, endPoint x: 434, endPoint y: 328, distance: 318.5
click at [434, 328] on div "摘要 說明 Target audience: A company having >3 data scientists is using >3 differen…" at bounding box center [611, 360] width 987 height 296
copy p "As we work on semiconductor manufacturing lines, integrating AI solutions for m…"
click at [247, 182] on li "其他資訊" at bounding box center [227, 194] width 76 height 35
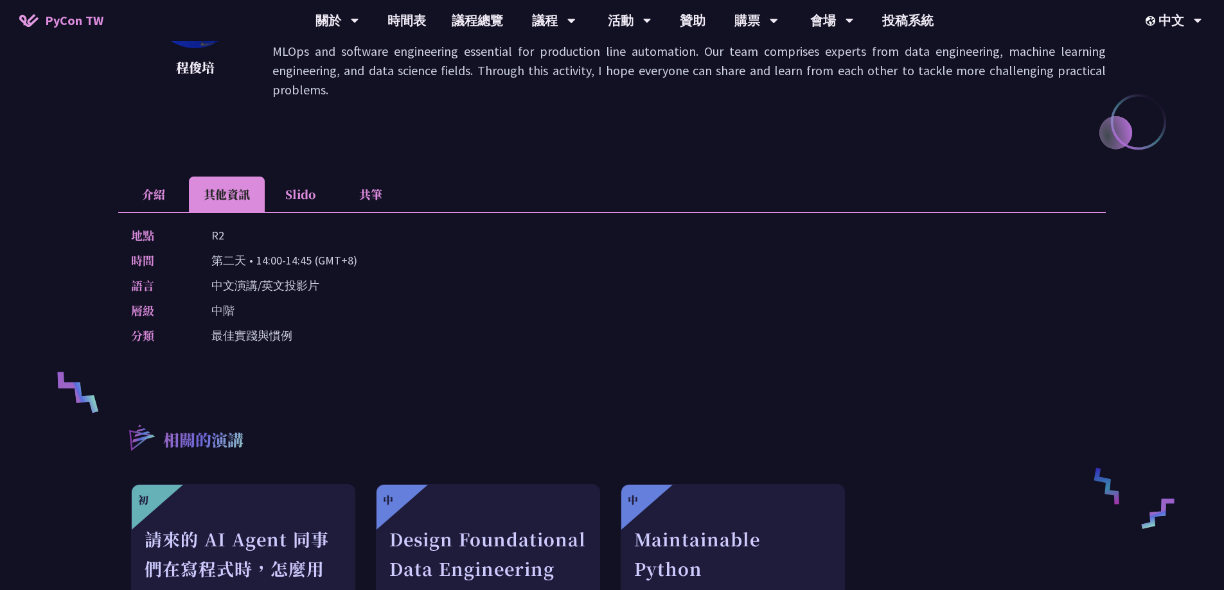
click at [138, 177] on li "介紹" at bounding box center [153, 194] width 71 height 35
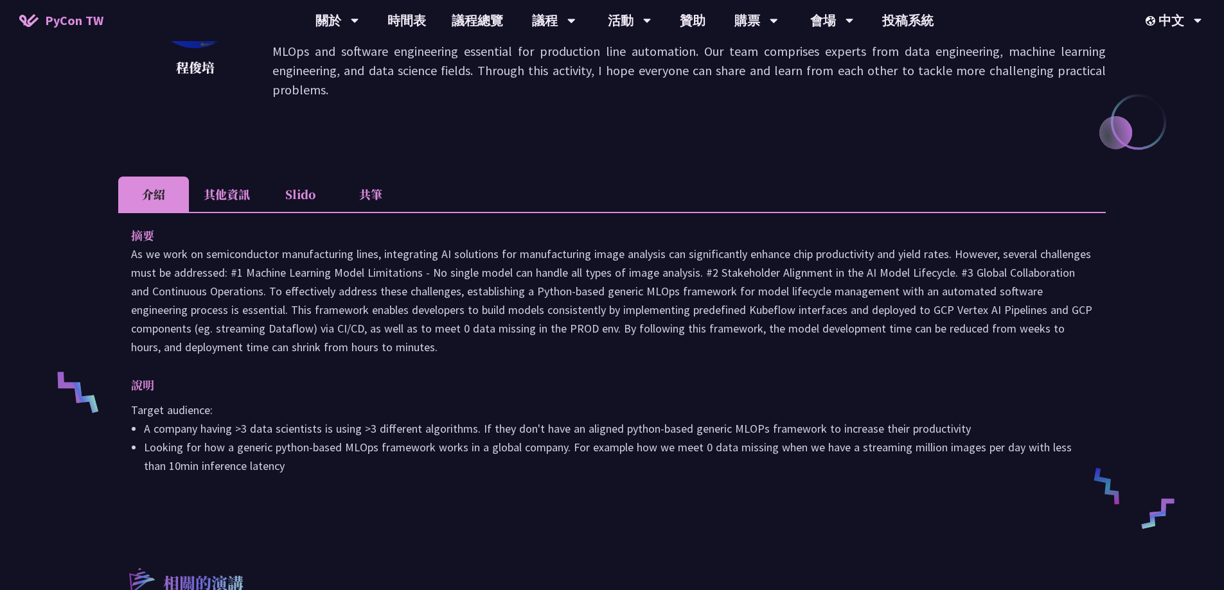
click at [217, 181] on li "其他資訊" at bounding box center [227, 194] width 76 height 35
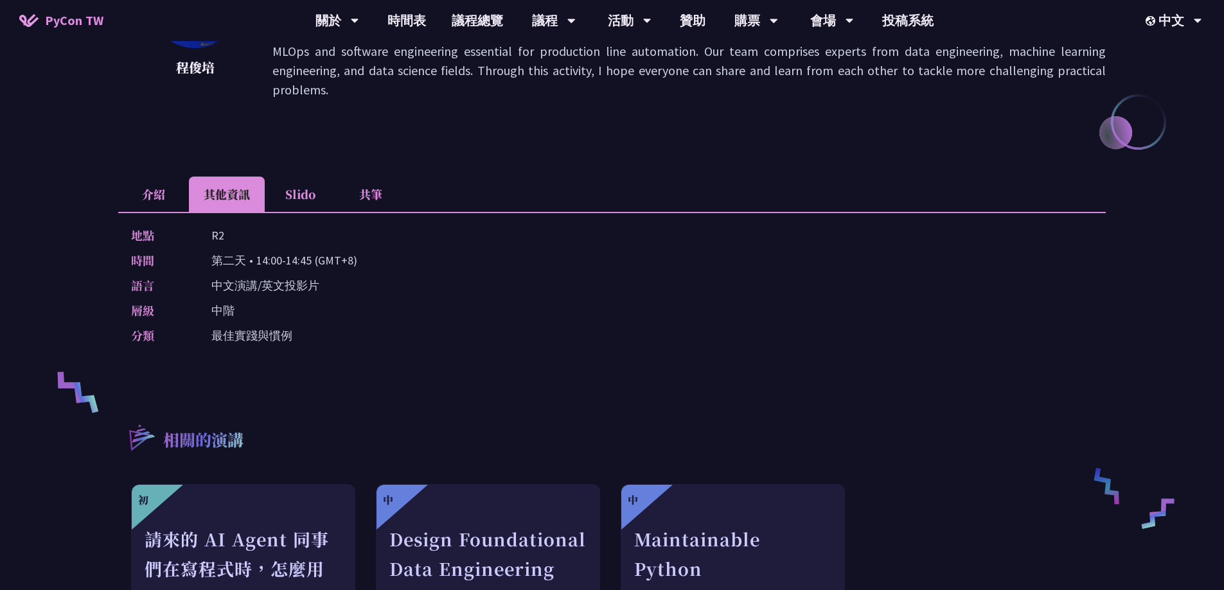
click at [147, 177] on li "介紹" at bounding box center [153, 194] width 71 height 35
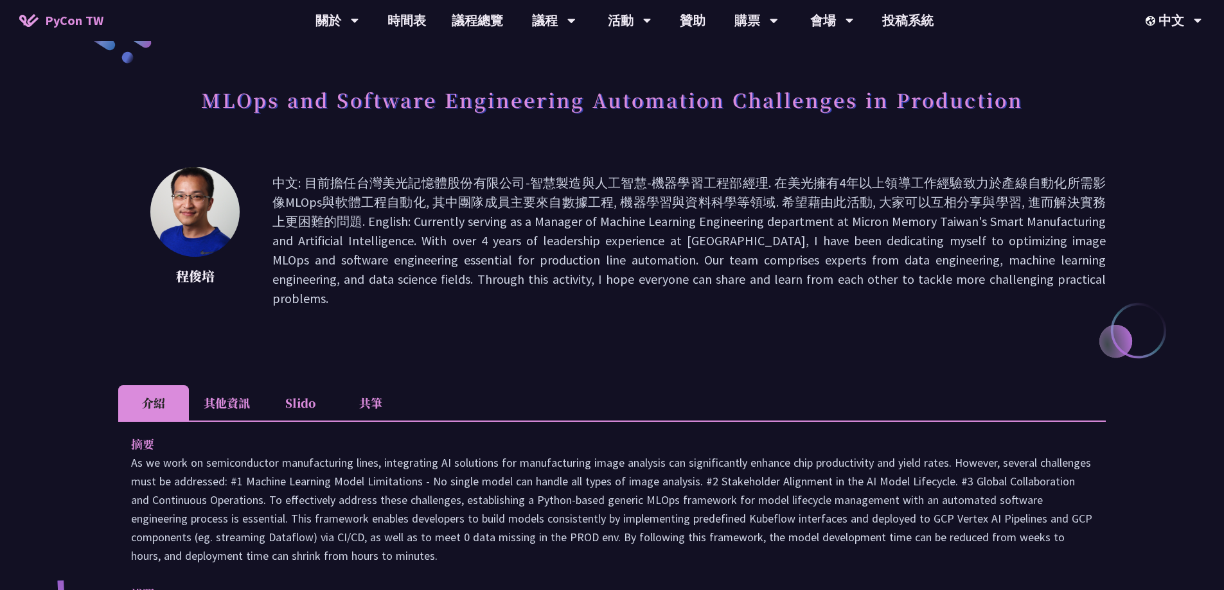
scroll to position [0, 0]
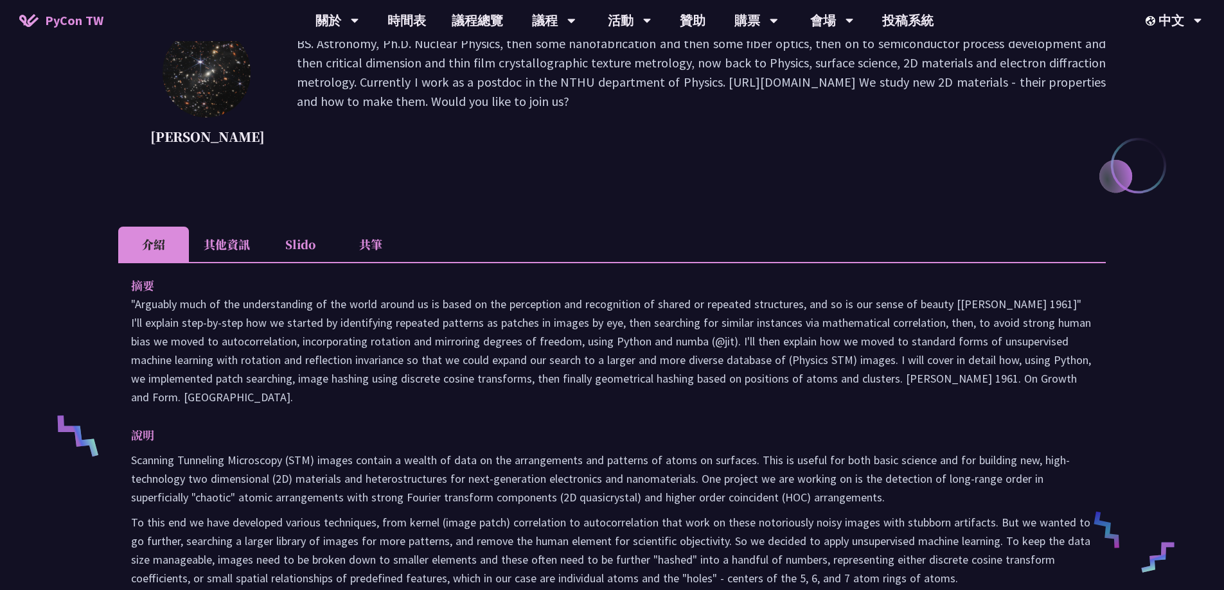
scroll to position [257, 0]
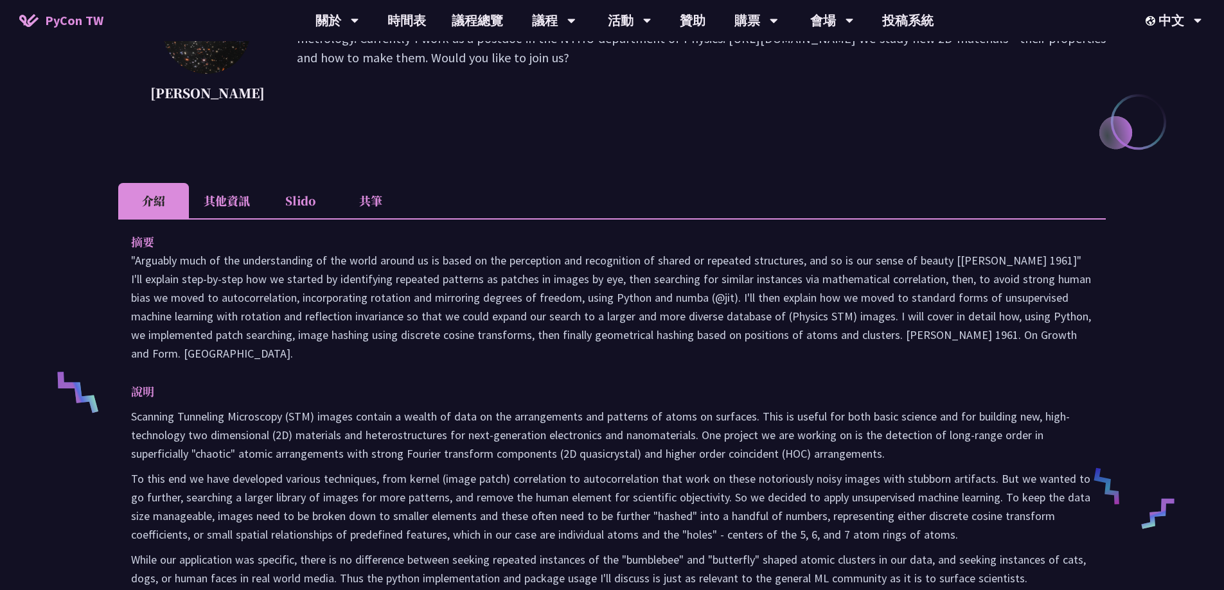
drag, startPoint x: 123, startPoint y: 279, endPoint x: 285, endPoint y: 372, distance: 187.0
click at [285, 372] on div "摘要 說明 Scanning Tunneling Microscopy (STM) images contain a wealth of data on th…" at bounding box center [611, 419] width 987 height 402
copy p ""Arguably much of the understanding of the world around us is based on the perc…"
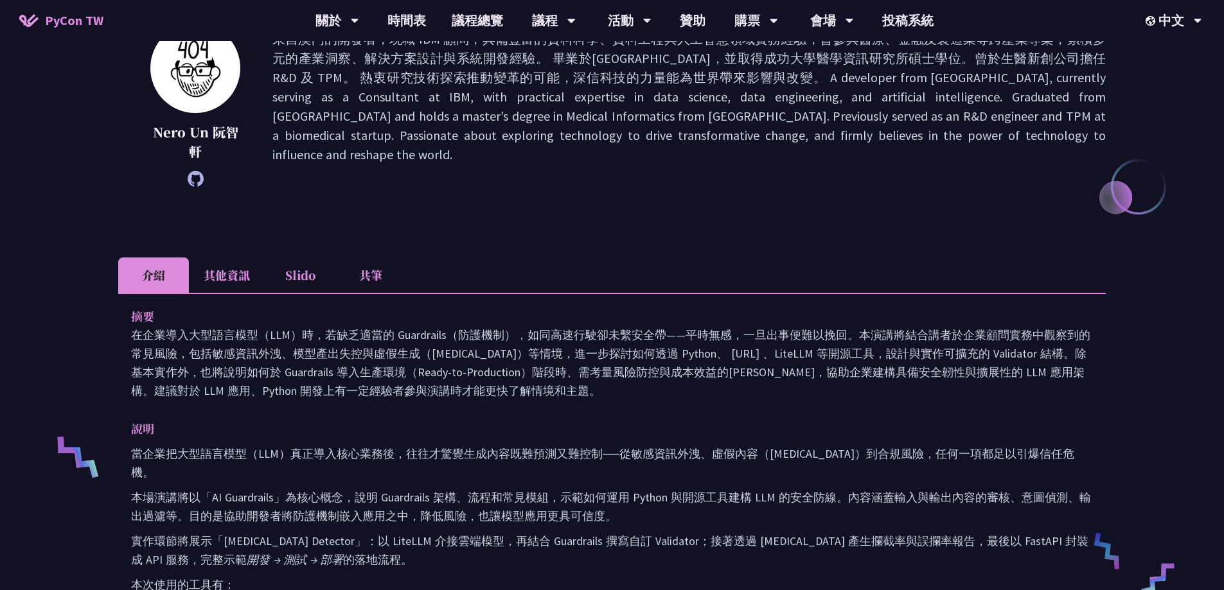
scroll to position [193, 0]
